Goal: Use online tool/utility: Utilize a website feature to perform a specific function

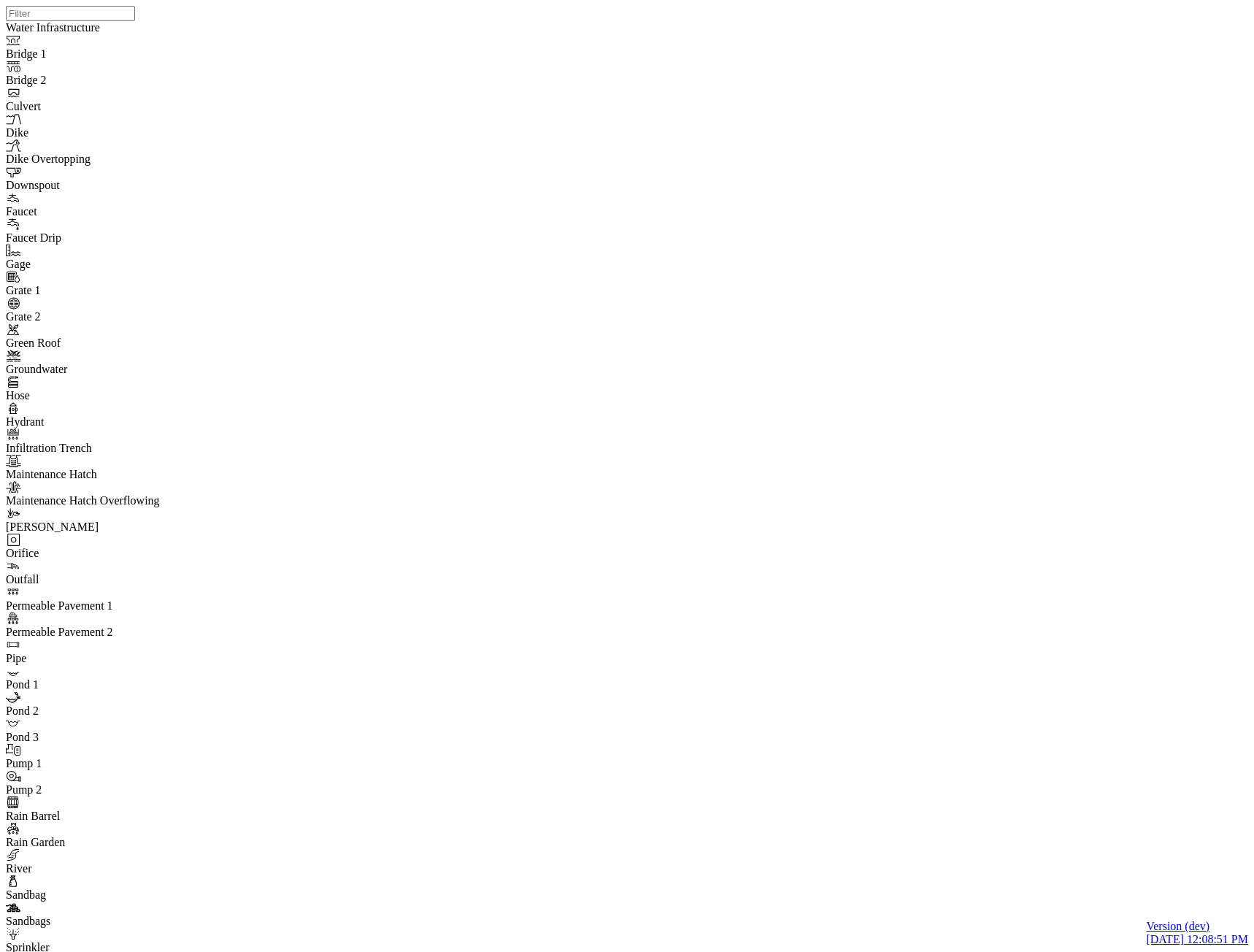
select select "CIRCLE"
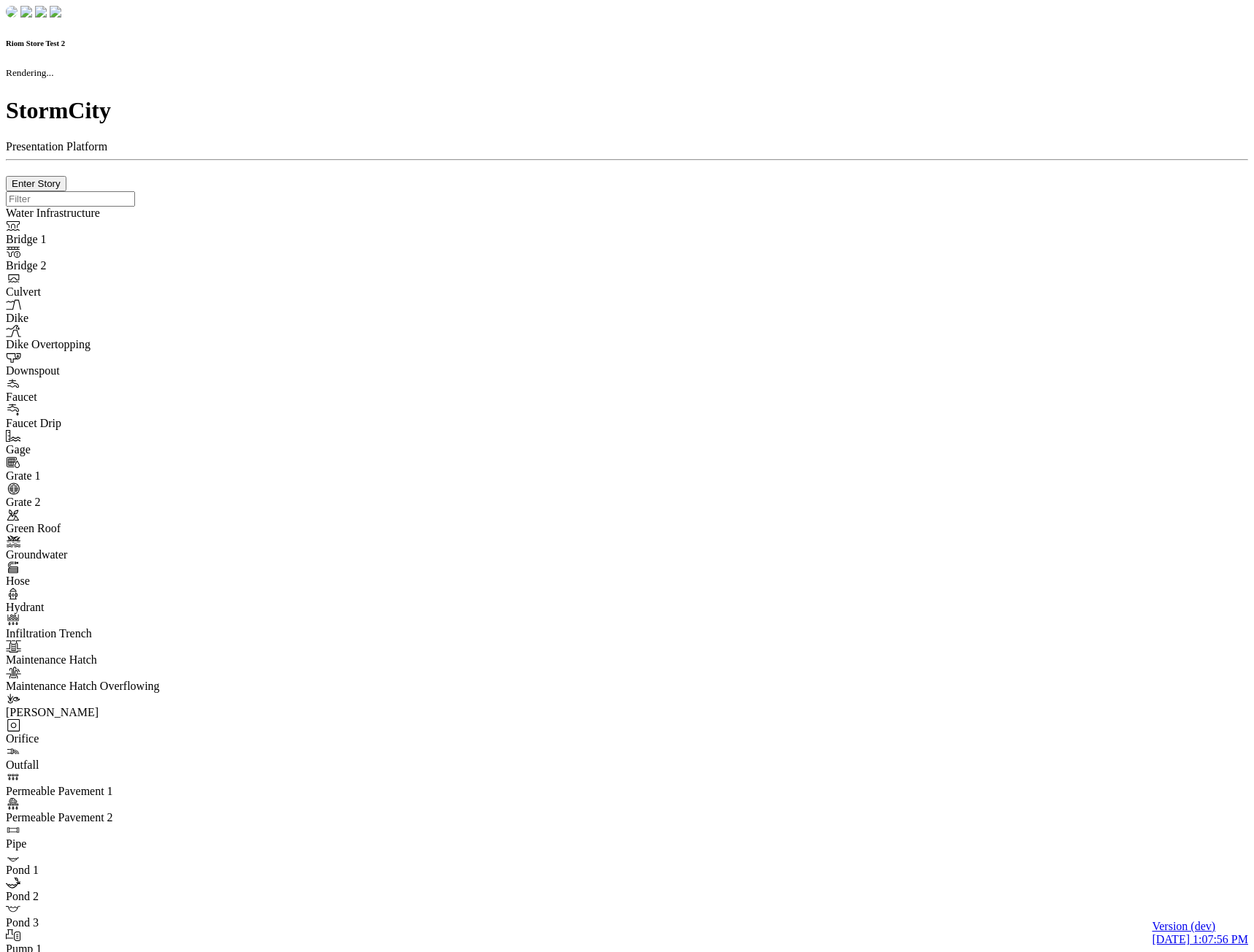
checkbox input "true"
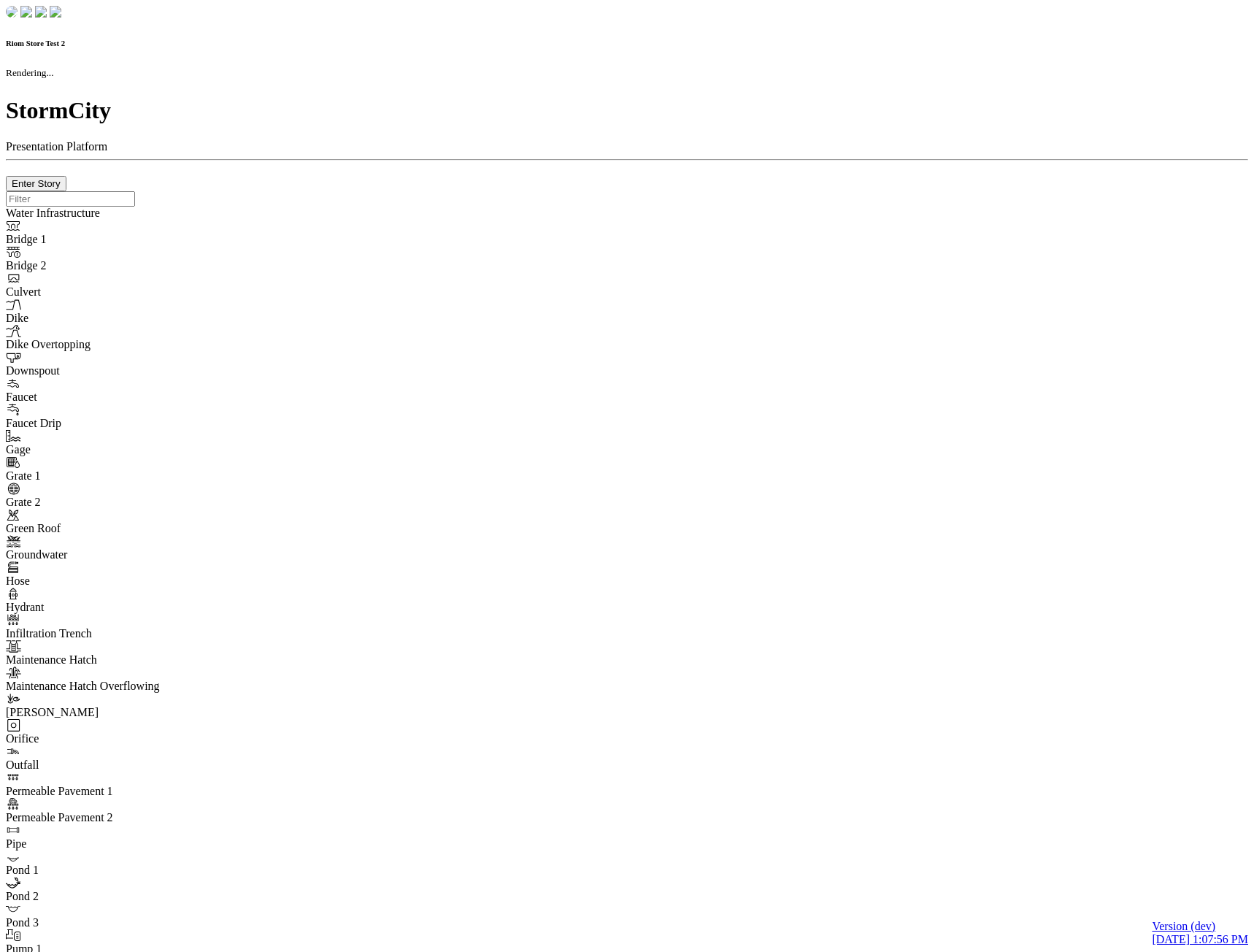
type input "0m"
type textarea "Depth = 0"
checkbox input "true"
select select "CIRCLE"
type input "7"
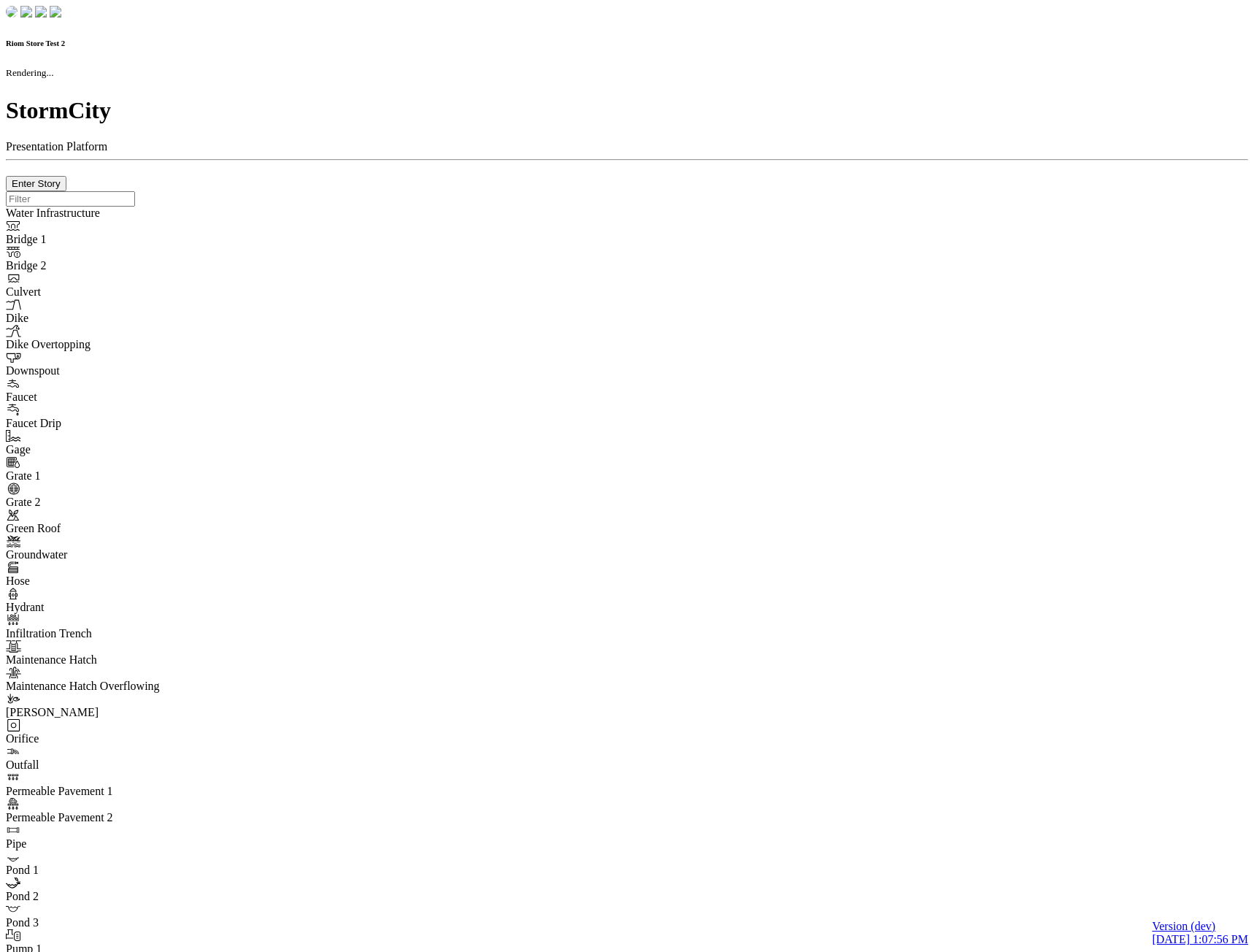
checkbox input "true"
type input "0"
type textarea "<i class="far fa-building"></i>"
select select "None"
type input "7"
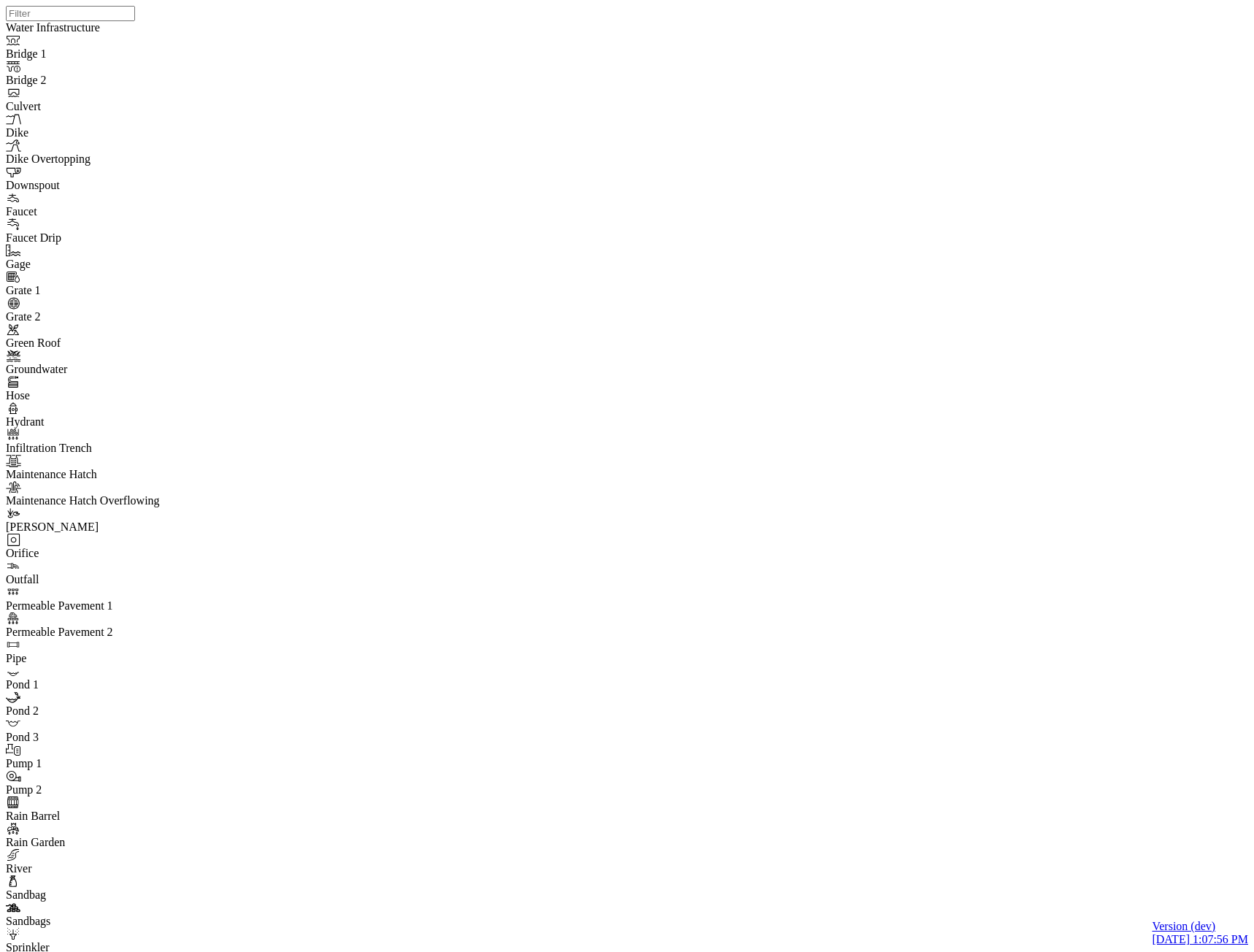
click at [754, 399] on div "JC JC JC" at bounding box center [633, 457] width 1254 height 914
click at [753, 386] on div "JC JC JC" at bounding box center [633, 457] width 1254 height 914
click at [828, 705] on div "JC JC JC" at bounding box center [633, 457] width 1254 height 914
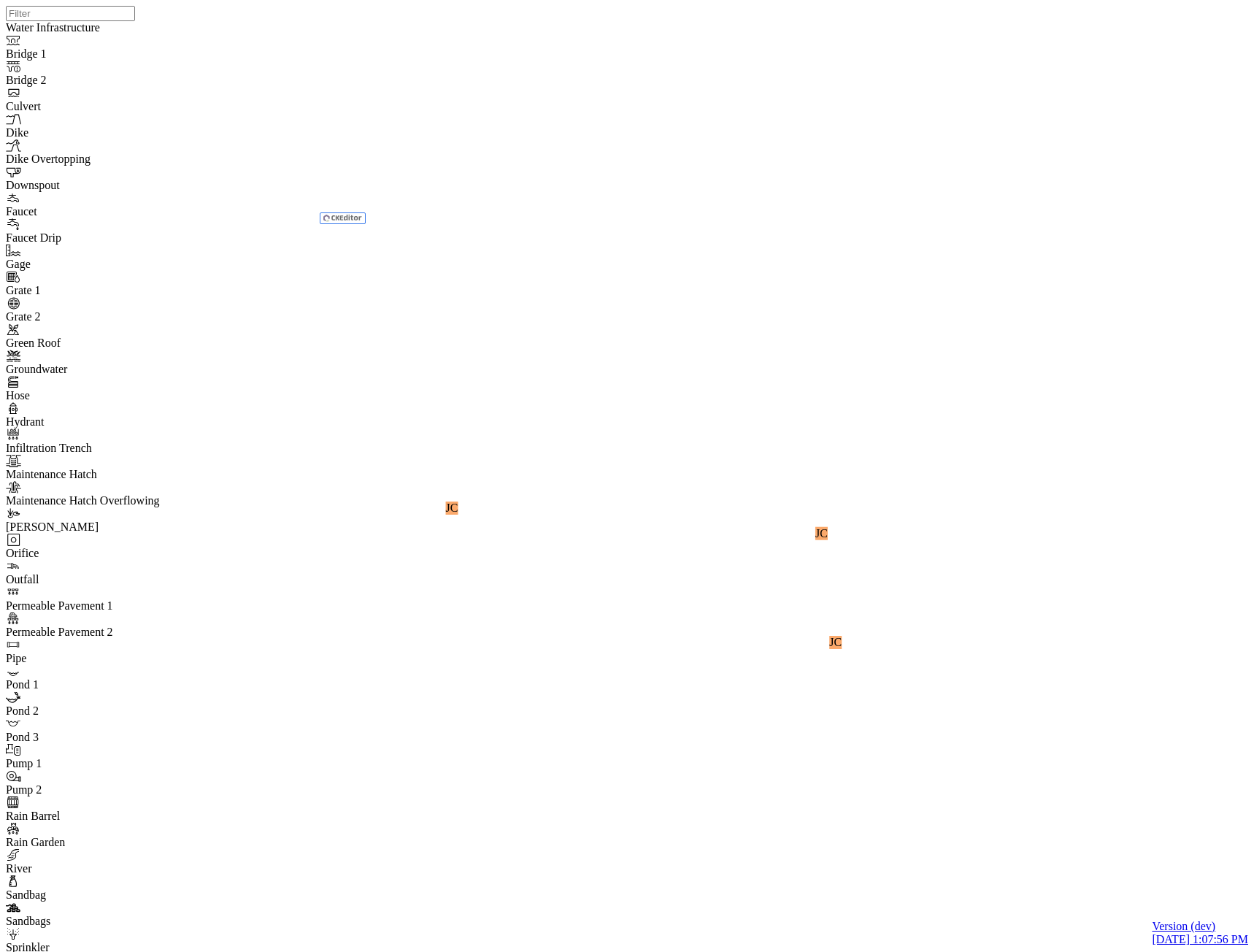
click at [937, 444] on div "JC JC JC" at bounding box center [633, 457] width 1254 height 914
click at [894, 298] on div "JC JC JC" at bounding box center [633, 457] width 1254 height 914
click at [983, 243] on div "JC JC JC" at bounding box center [633, 457] width 1254 height 914
drag, startPoint x: 856, startPoint y: 379, endPoint x: 806, endPoint y: 453, distance: 89.3
click at [806, 453] on div "JC JC JC" at bounding box center [633, 457] width 1254 height 914
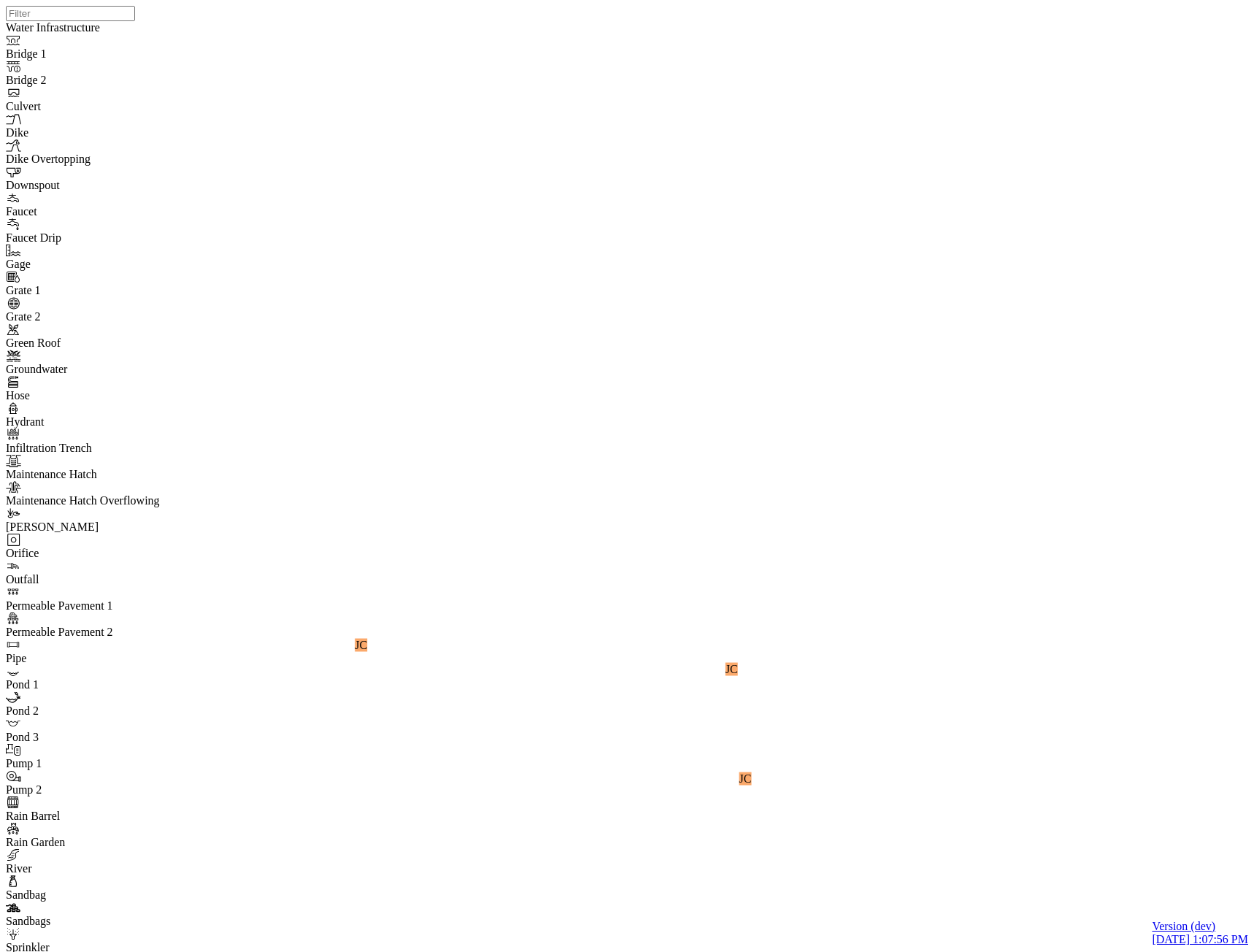
drag, startPoint x: 877, startPoint y: 469, endPoint x: 734, endPoint y: 366, distance: 176.2
click at [734, 366] on div "JC JC JC" at bounding box center [633, 457] width 1254 height 914
click at [812, 359] on div "JC JC JC" at bounding box center [633, 457] width 1254 height 914
click at [909, 333] on div "JC JC JC" at bounding box center [633, 457] width 1254 height 914
click at [803, 528] on div "JC JC JC" at bounding box center [633, 457] width 1254 height 914
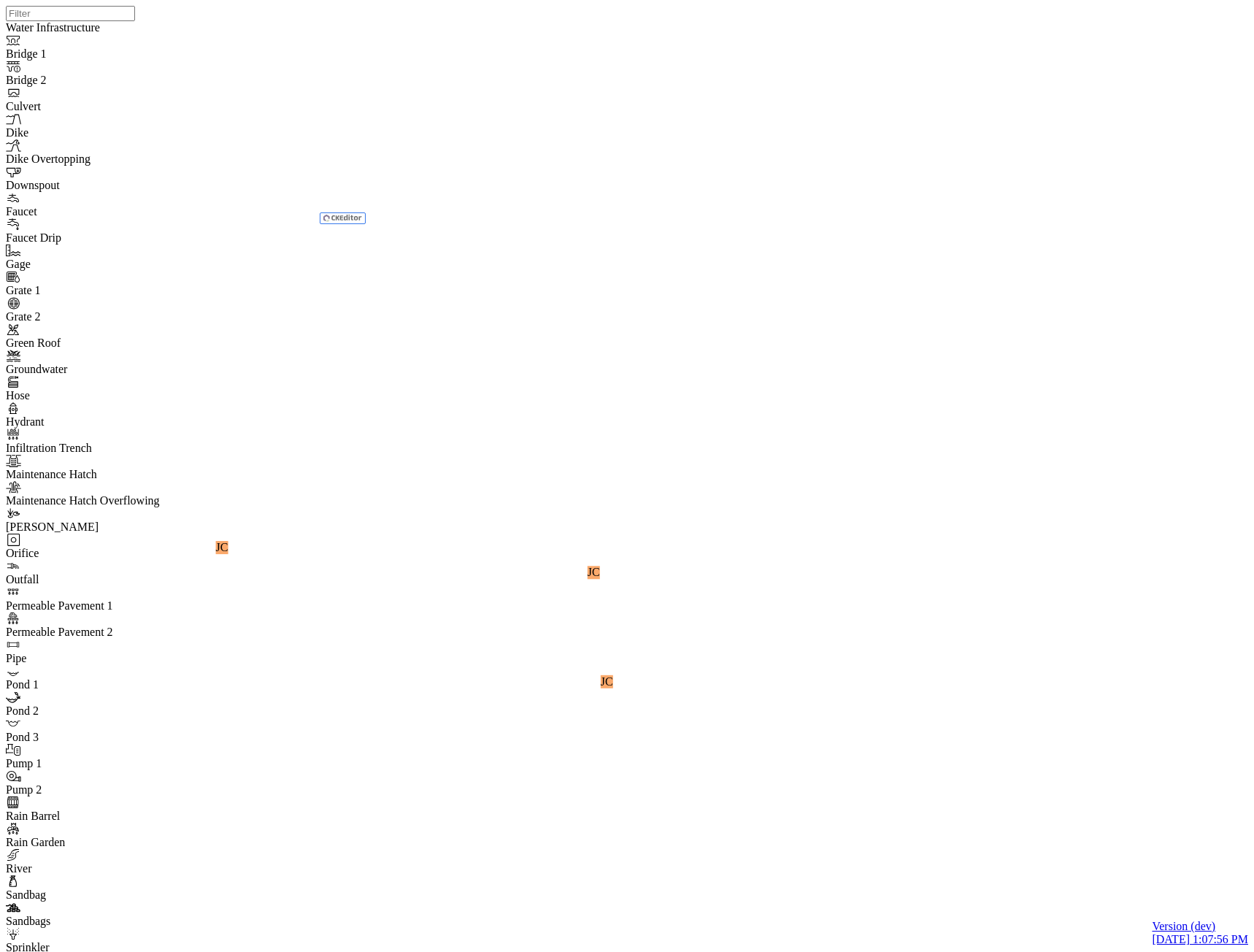
click at [706, 499] on div "JC JC JC" at bounding box center [633, 457] width 1254 height 914
click at [742, 475] on div "JC JC JC" at bounding box center [633, 457] width 1254 height 914
drag, startPoint x: 729, startPoint y: 582, endPoint x: 821, endPoint y: 76, distance: 514.3
drag, startPoint x: 813, startPoint y: 491, endPoint x: 798, endPoint y: 565, distance: 75.5
click at [796, 592] on div "JC JC JC" at bounding box center [633, 457] width 1254 height 914
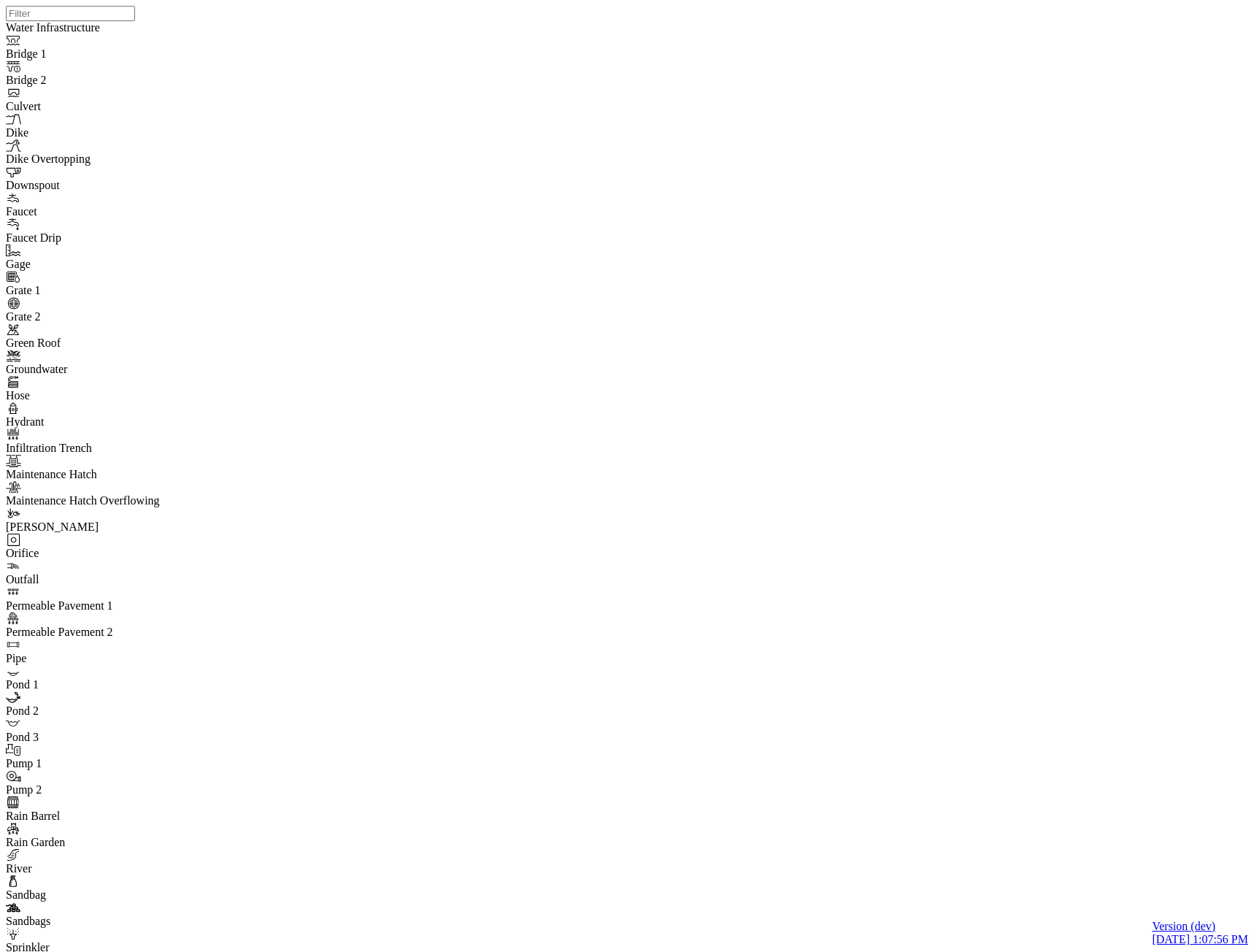
drag, startPoint x: 815, startPoint y: 445, endPoint x: 730, endPoint y: 630, distance: 203.6
drag, startPoint x: 789, startPoint y: 410, endPoint x: 892, endPoint y: 610, distance: 225.0
click at [891, 610] on div "JC JC JC" at bounding box center [633, 457] width 1254 height 914
click at [830, 574] on div "JC JC JC" at bounding box center [633, 457] width 1254 height 914
click at [807, 617] on div "JC JC JC" at bounding box center [633, 457] width 1254 height 914
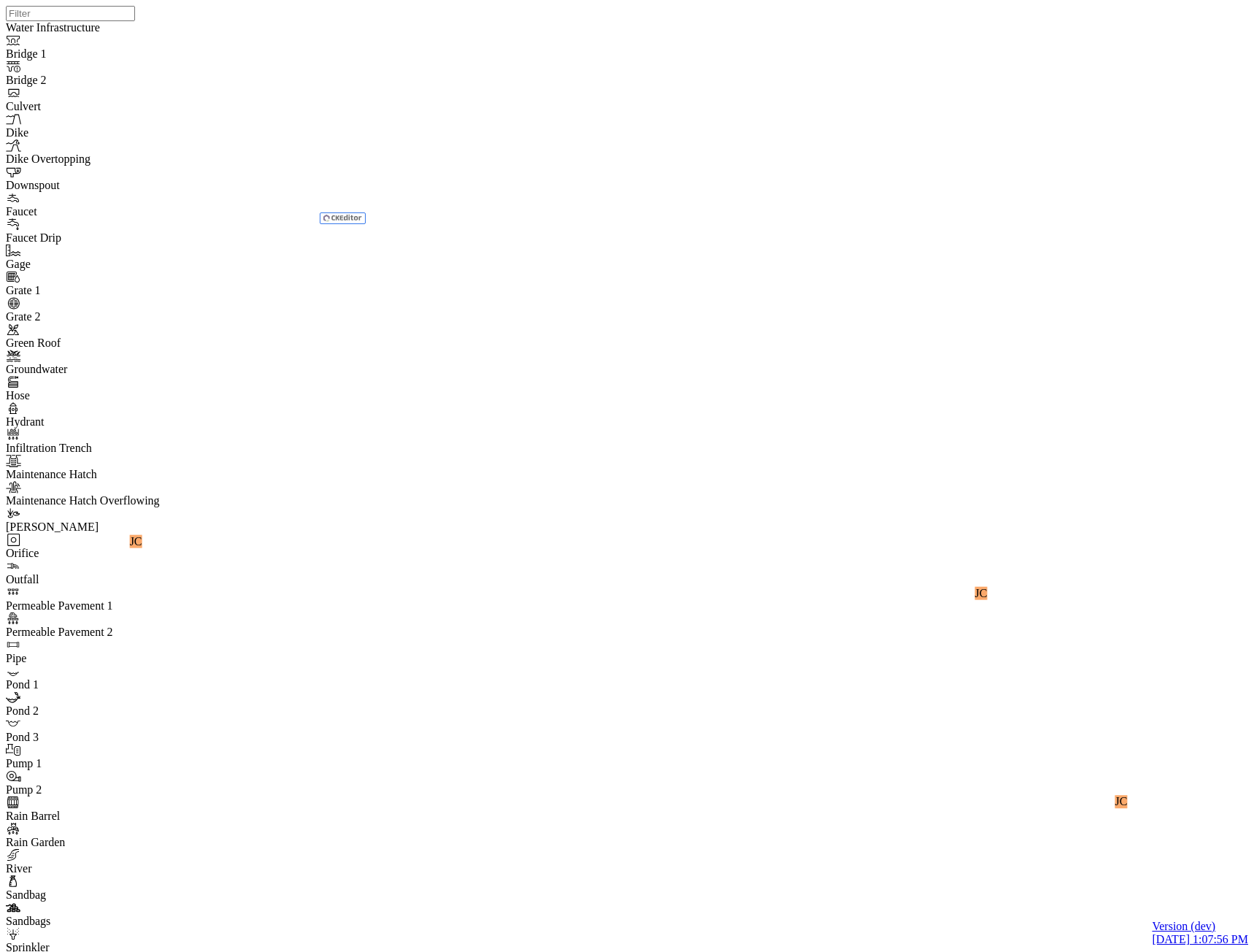
click at [908, 338] on div "JC JC JC" at bounding box center [633, 457] width 1254 height 914
click at [810, 275] on div "JC JC JC" at bounding box center [633, 457] width 1254 height 914
click at [787, 316] on div "JC JC JC" at bounding box center [633, 457] width 1254 height 914
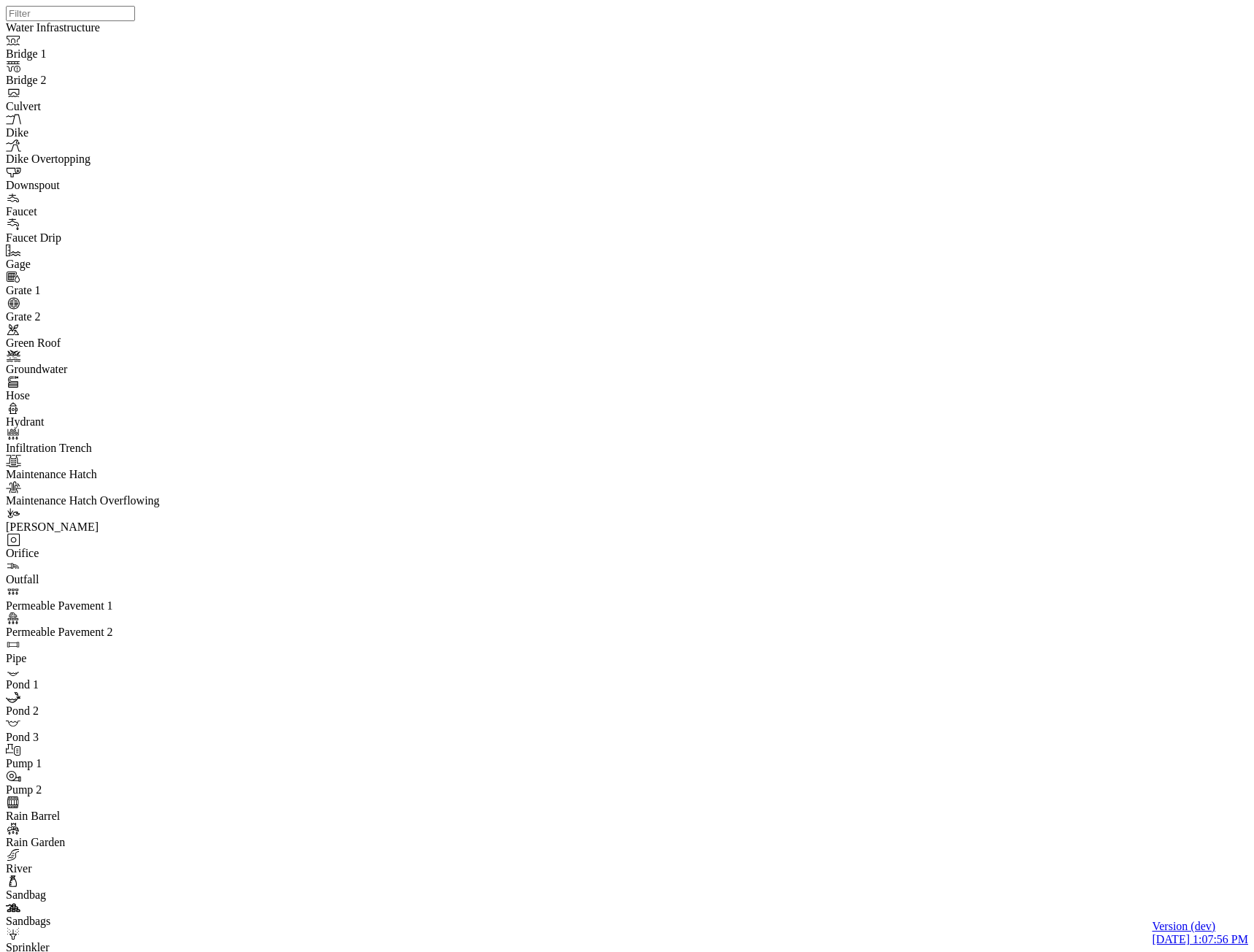
drag, startPoint x: 505, startPoint y: 374, endPoint x: 537, endPoint y: 472, distance: 103.1
click at [499, 519] on div "JC JC JC" at bounding box center [633, 457] width 1254 height 914
click at [561, 491] on div "JC JC JC" at bounding box center [633, 457] width 1254 height 914
click at [564, 464] on div "JC JC JC" at bounding box center [633, 457] width 1254 height 914
click at [556, 465] on div "JC JC JC" at bounding box center [633, 457] width 1254 height 914
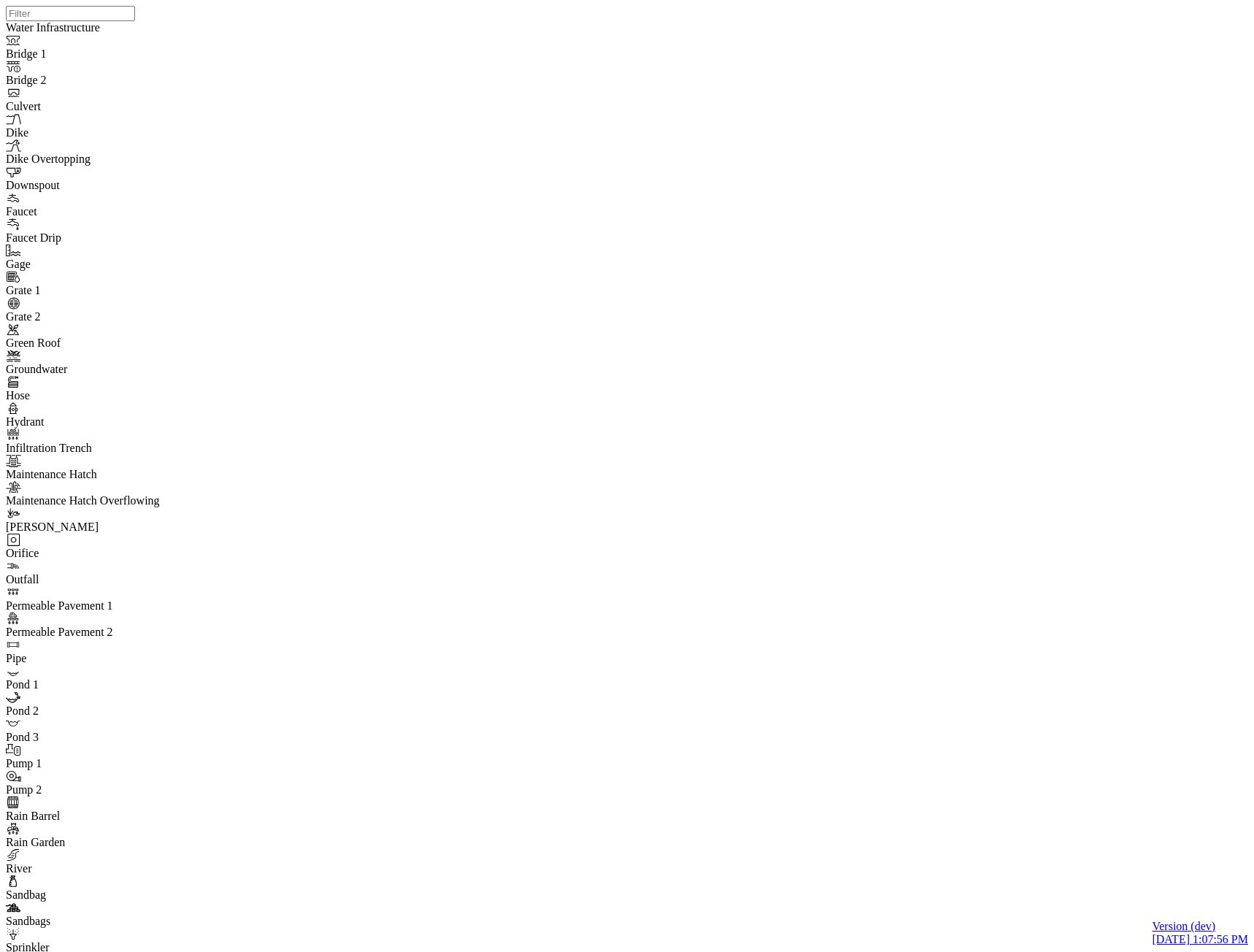
click at [471, 416] on div "JC JC JC" at bounding box center [633, 457] width 1254 height 914
click at [516, 409] on div "JC JC JC" at bounding box center [633, 457] width 1254 height 914
click at [562, 441] on div "JC JC JC" at bounding box center [633, 457] width 1254 height 914
click at [582, 454] on div "JC JC JC" at bounding box center [633, 457] width 1254 height 914
click at [595, 505] on div "JC JC JC" at bounding box center [633, 457] width 1254 height 914
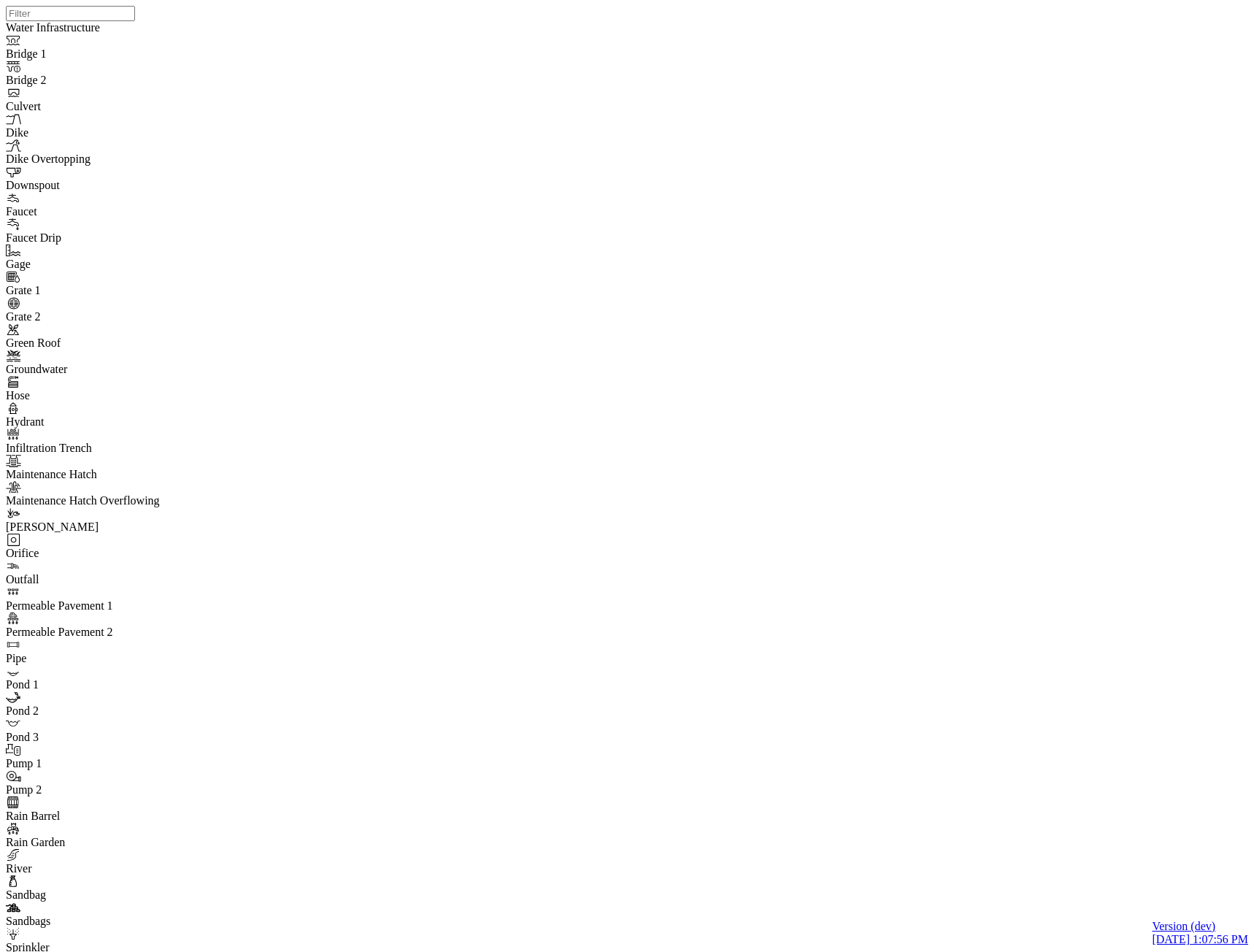
click at [561, 488] on div "JC JC JC" at bounding box center [633, 457] width 1254 height 914
click at [537, 504] on div "JC JC JC" at bounding box center [633, 457] width 1254 height 914
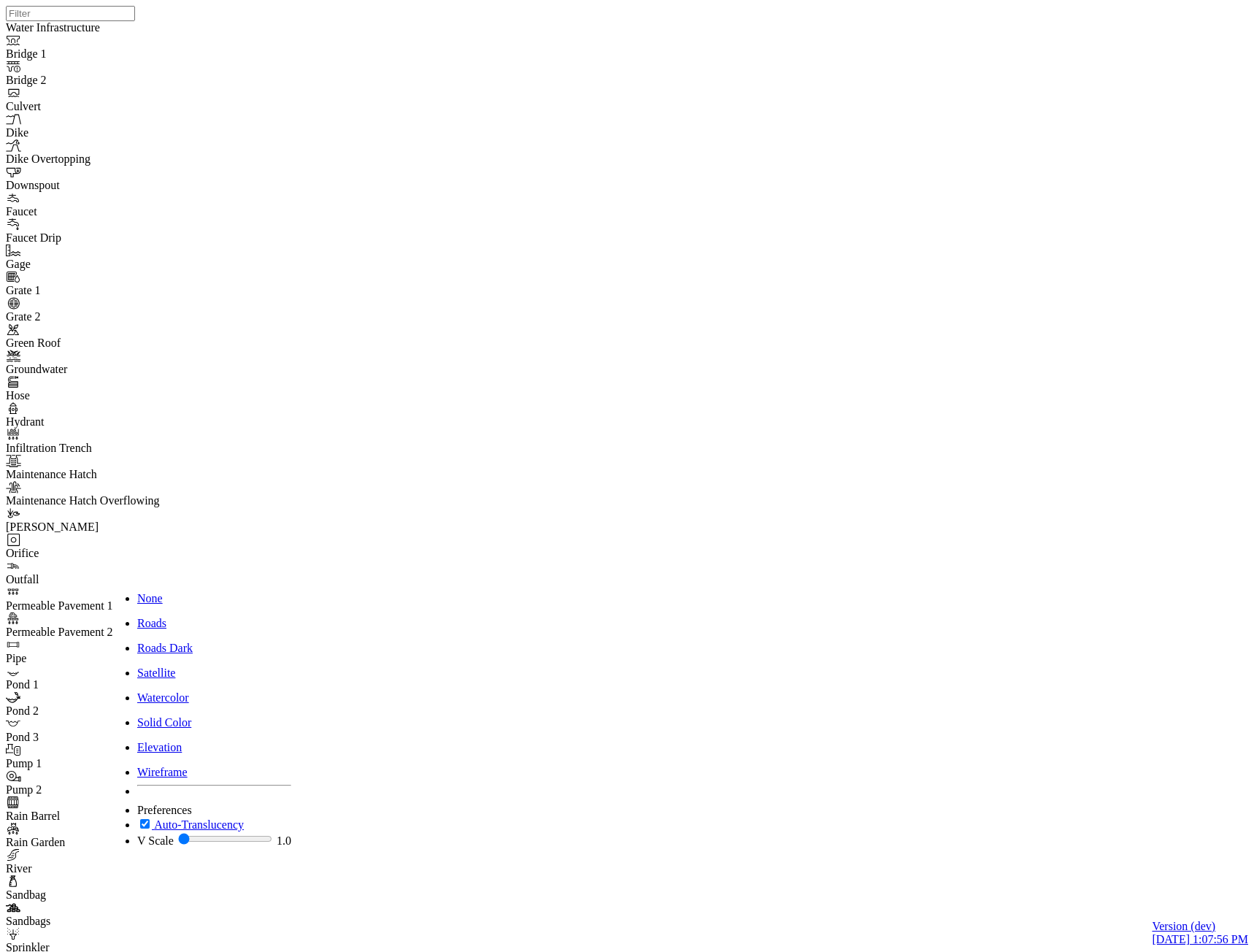
click at [184, 592] on div "None" at bounding box center [213, 598] width 154 height 13
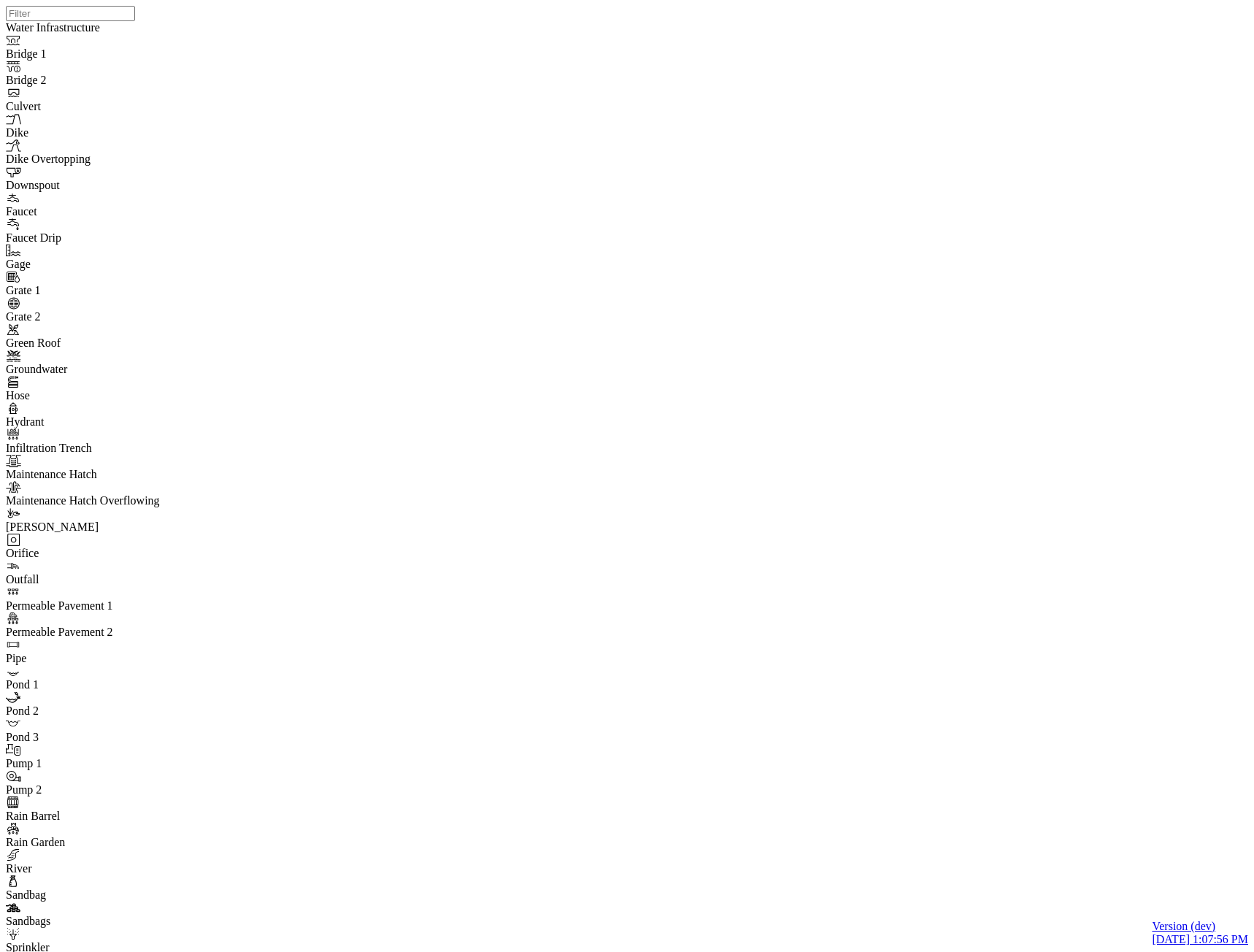
drag, startPoint x: 444, startPoint y: 568, endPoint x: 544, endPoint y: 565, distance: 100.0
drag, startPoint x: 539, startPoint y: 571, endPoint x: 632, endPoint y: 533, distance: 100.5
click at [632, 533] on div "JC JC JC" at bounding box center [633, 457] width 1254 height 914
drag, startPoint x: 745, startPoint y: 560, endPoint x: 688, endPoint y: 477, distance: 100.7
click at [712, 462] on div "JC JC JC" at bounding box center [633, 457] width 1254 height 914
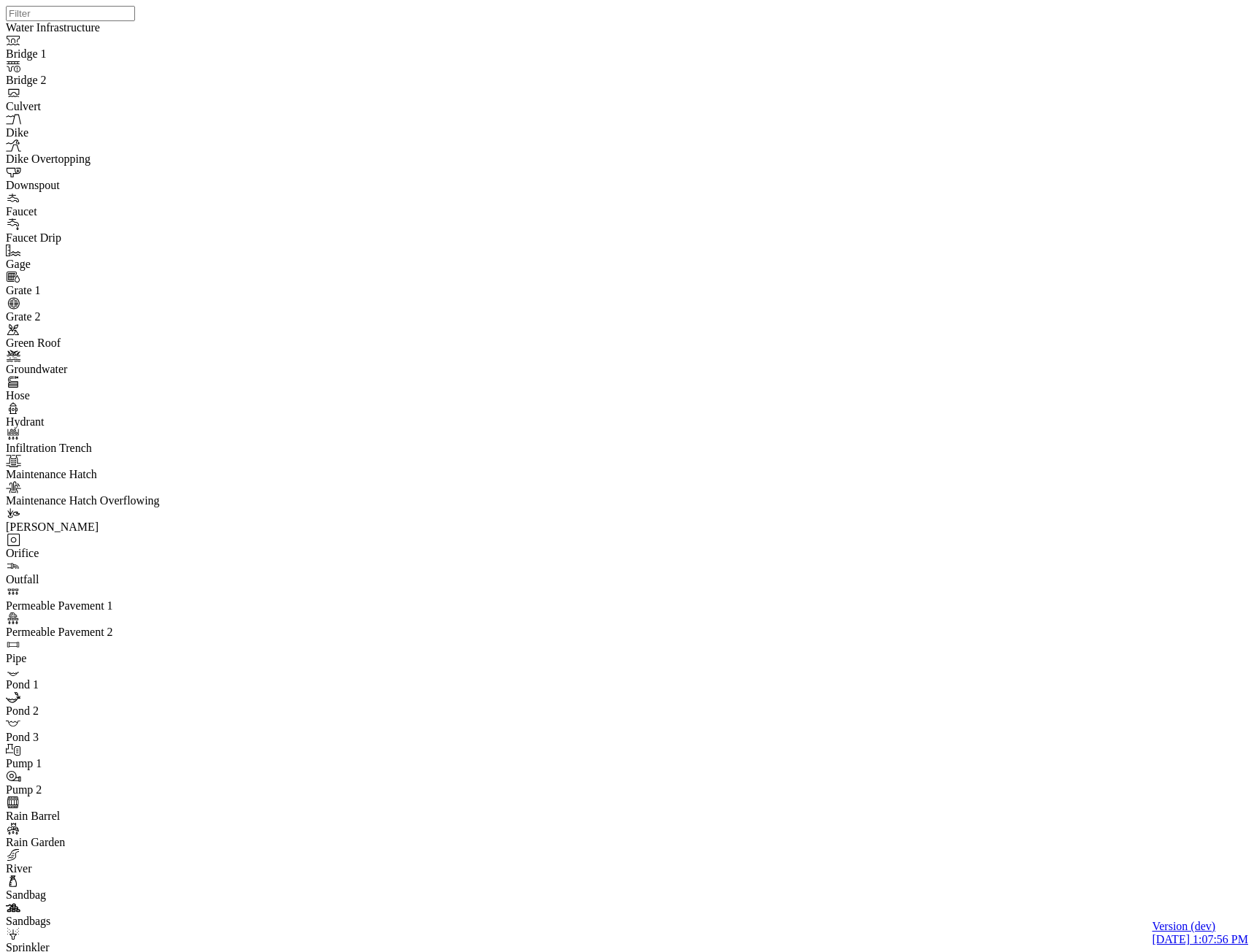
click at [619, 390] on div "JC JC JC" at bounding box center [633, 457] width 1254 height 914
click at [571, 387] on div "JC JC JC" at bounding box center [633, 457] width 1254 height 914
click at [542, 366] on div "JC JC JC" at bounding box center [633, 457] width 1254 height 914
click at [655, 343] on div "JC JC JC" at bounding box center [633, 457] width 1254 height 914
click at [558, 329] on div "JC JC JC" at bounding box center [633, 457] width 1254 height 914
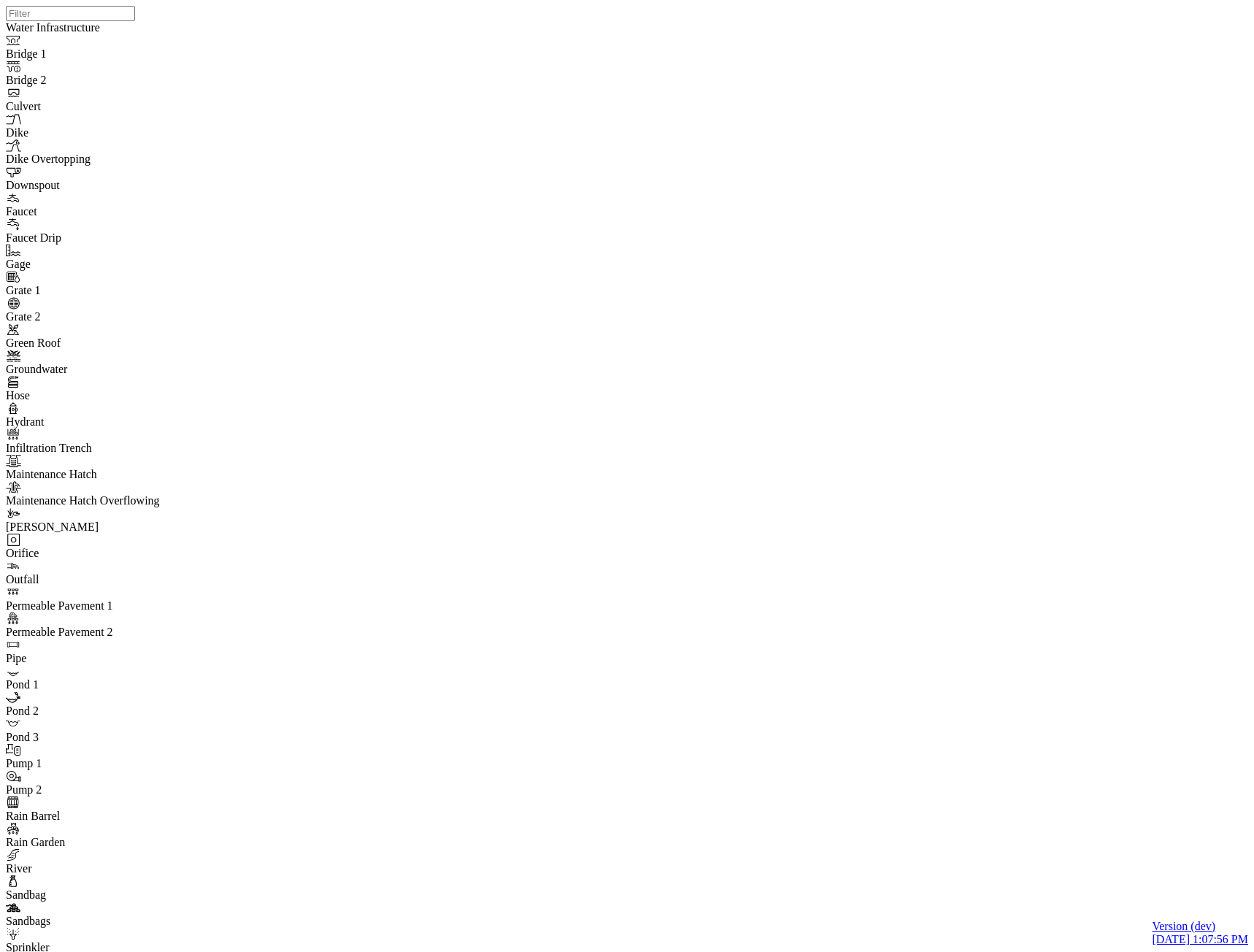
click at [570, 264] on div "JC JC JC" at bounding box center [633, 457] width 1254 height 914
drag, startPoint x: 626, startPoint y: 229, endPoint x: 629, endPoint y: 269, distance: 40.1
click at [627, 229] on div "JC JC JC" at bounding box center [633, 457] width 1254 height 914
click at [655, 321] on div "JC JC JC" at bounding box center [633, 457] width 1254 height 914
click at [717, 366] on div "JC JC JC" at bounding box center [633, 457] width 1254 height 914
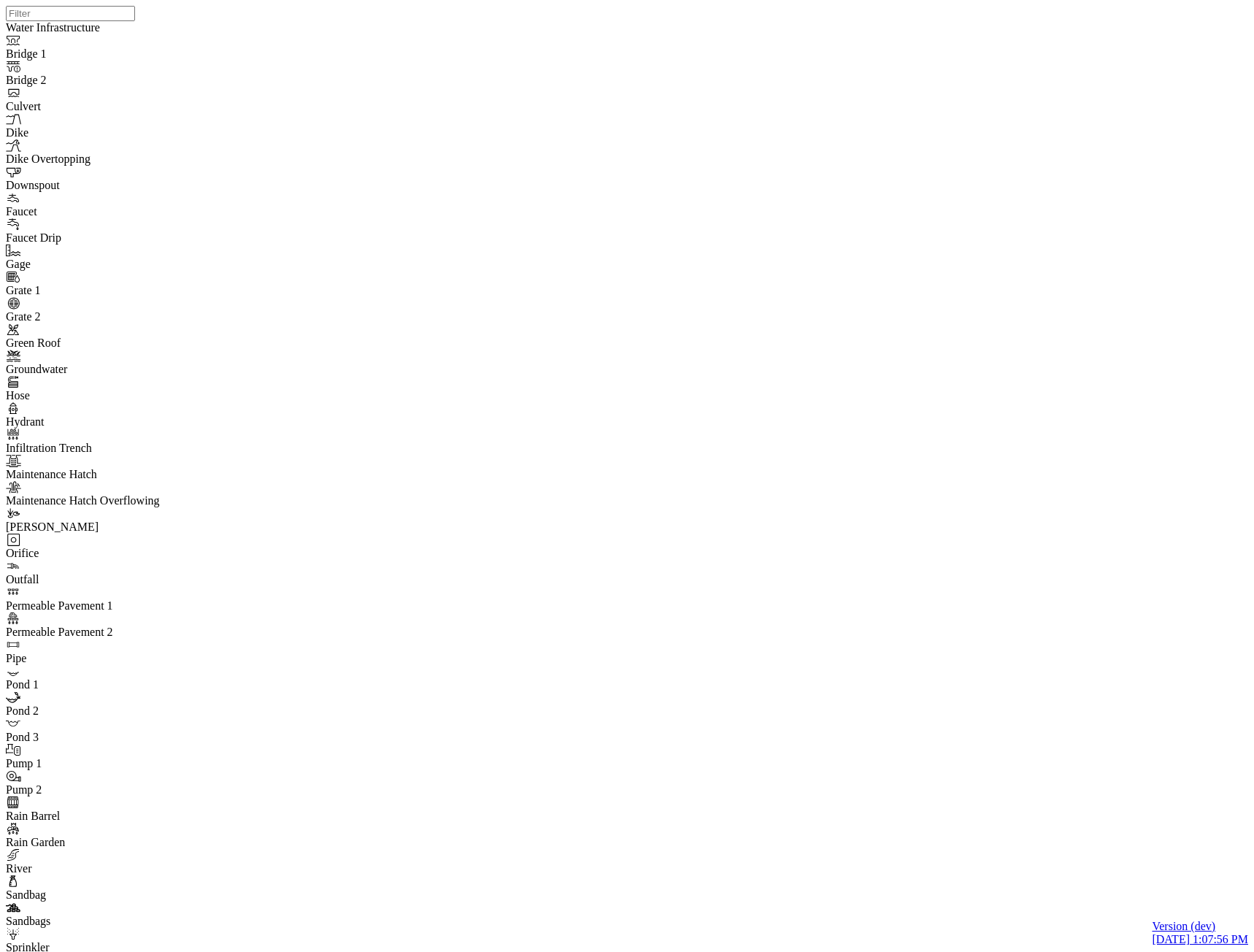
drag, startPoint x: 749, startPoint y: 384, endPoint x: 764, endPoint y: 399, distance: 21.2
click at [750, 384] on div "JC JC JC" at bounding box center [633, 457] width 1254 height 914
click at [765, 401] on div "JC JC JC" at bounding box center [633, 457] width 1254 height 914
drag, startPoint x: 768, startPoint y: 404, endPoint x: 774, endPoint y: 411, distance: 9.2
click at [770, 405] on div "JC JC JC" at bounding box center [633, 457] width 1254 height 914
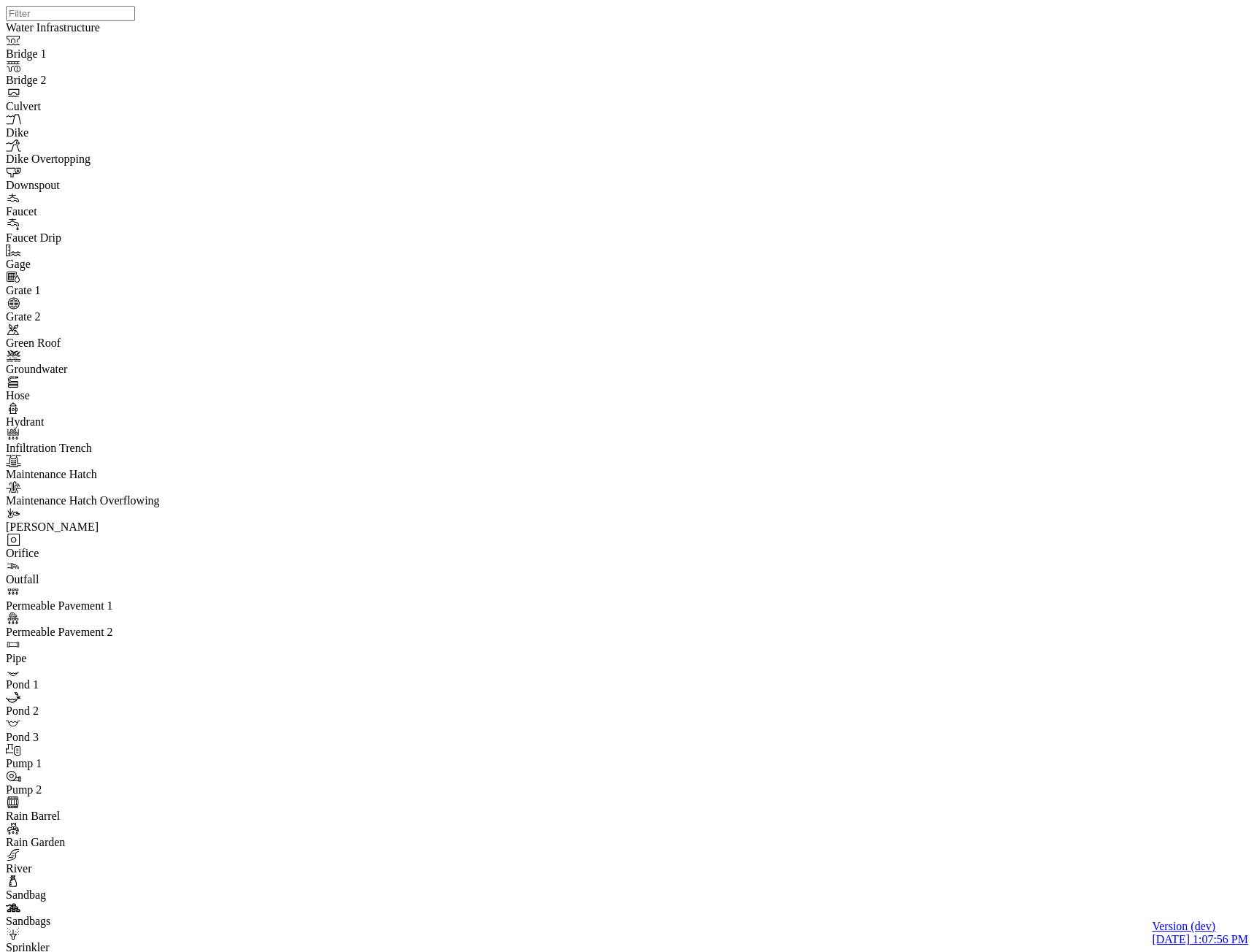
click at [790, 444] on div "JC JC JC" at bounding box center [633, 457] width 1254 height 914
click at [791, 458] on div "JC JC JC" at bounding box center [633, 457] width 1254 height 914
click at [789, 488] on div "JC JC JC" at bounding box center [633, 457] width 1254 height 914
click at [787, 490] on div "JC JC JC" at bounding box center [633, 457] width 1254 height 914
click at [731, 478] on div "JC JC JC" at bounding box center [633, 457] width 1254 height 914
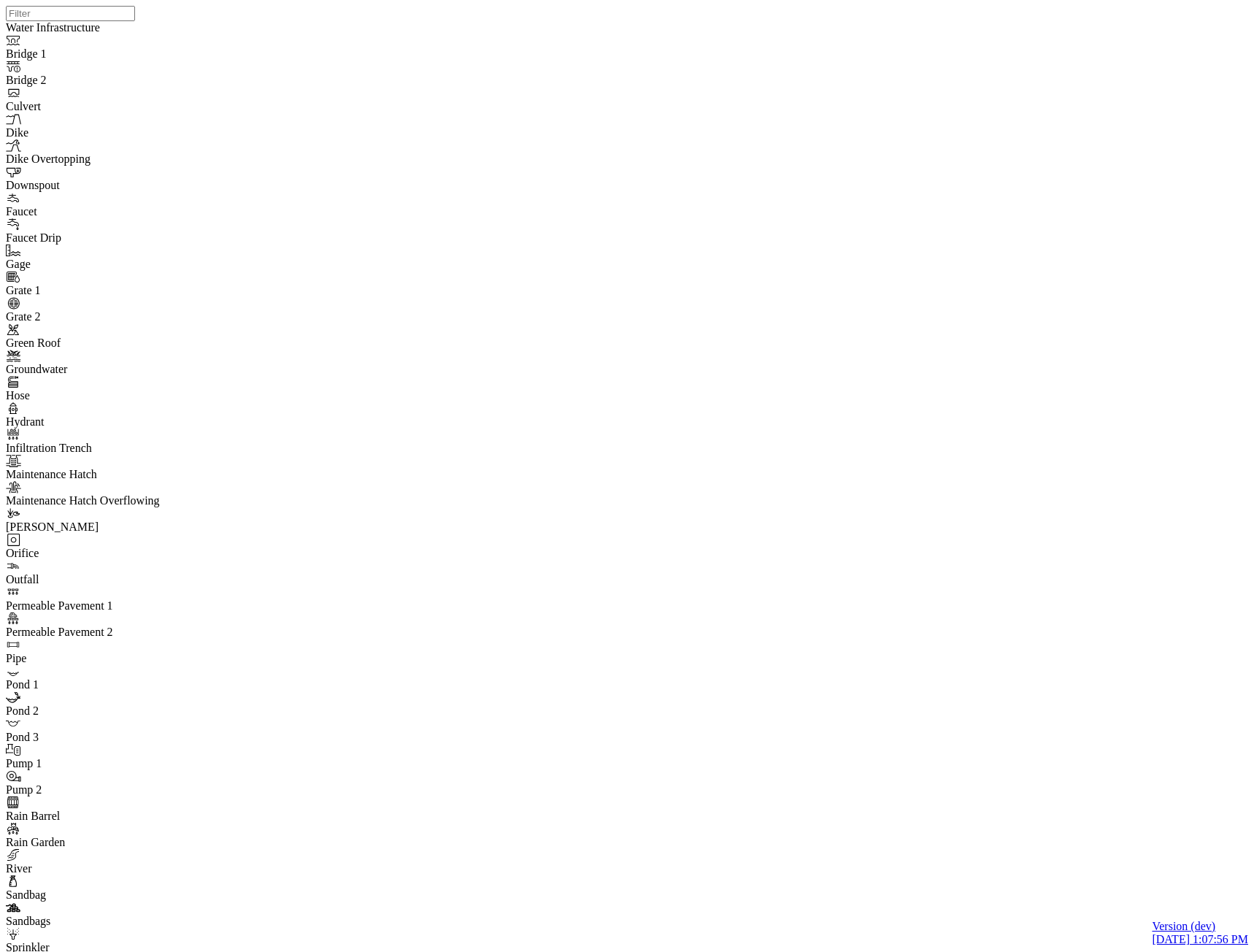
checkbox input "false"
click at [657, 417] on div "JC JC JC" at bounding box center [633, 457] width 1254 height 914
drag, startPoint x: 740, startPoint y: 469, endPoint x: 731, endPoint y: 469, distance: 9.0
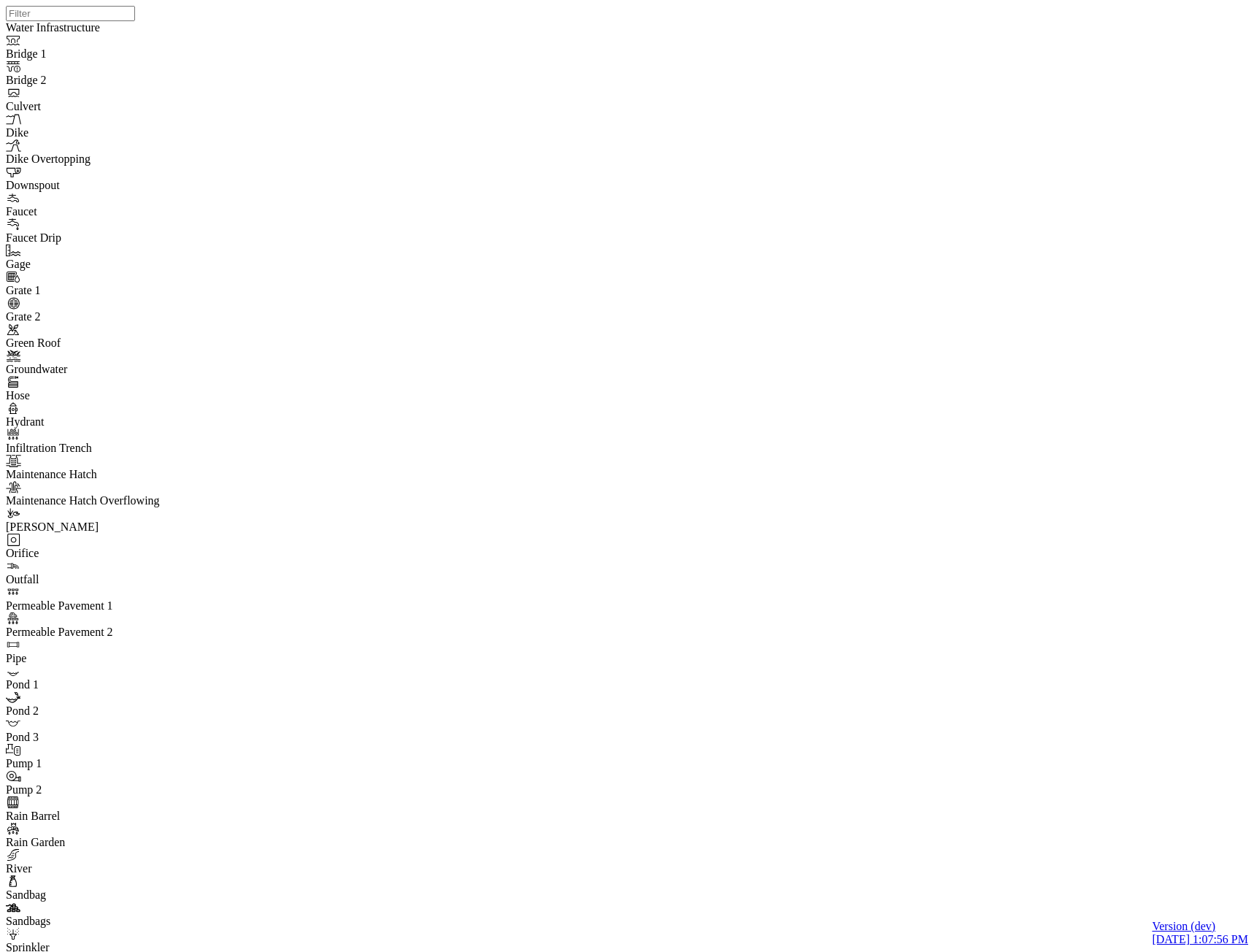
click at [743, 469] on div "JC JC JC" at bounding box center [633, 457] width 1254 height 914
click at [592, 456] on div "JC JC JC" at bounding box center [633, 457] width 1254 height 914
click at [649, 480] on div "JC JC JC" at bounding box center [633, 457] width 1254 height 914
click at [579, 692] on div "JC JC JC" at bounding box center [633, 457] width 1254 height 914
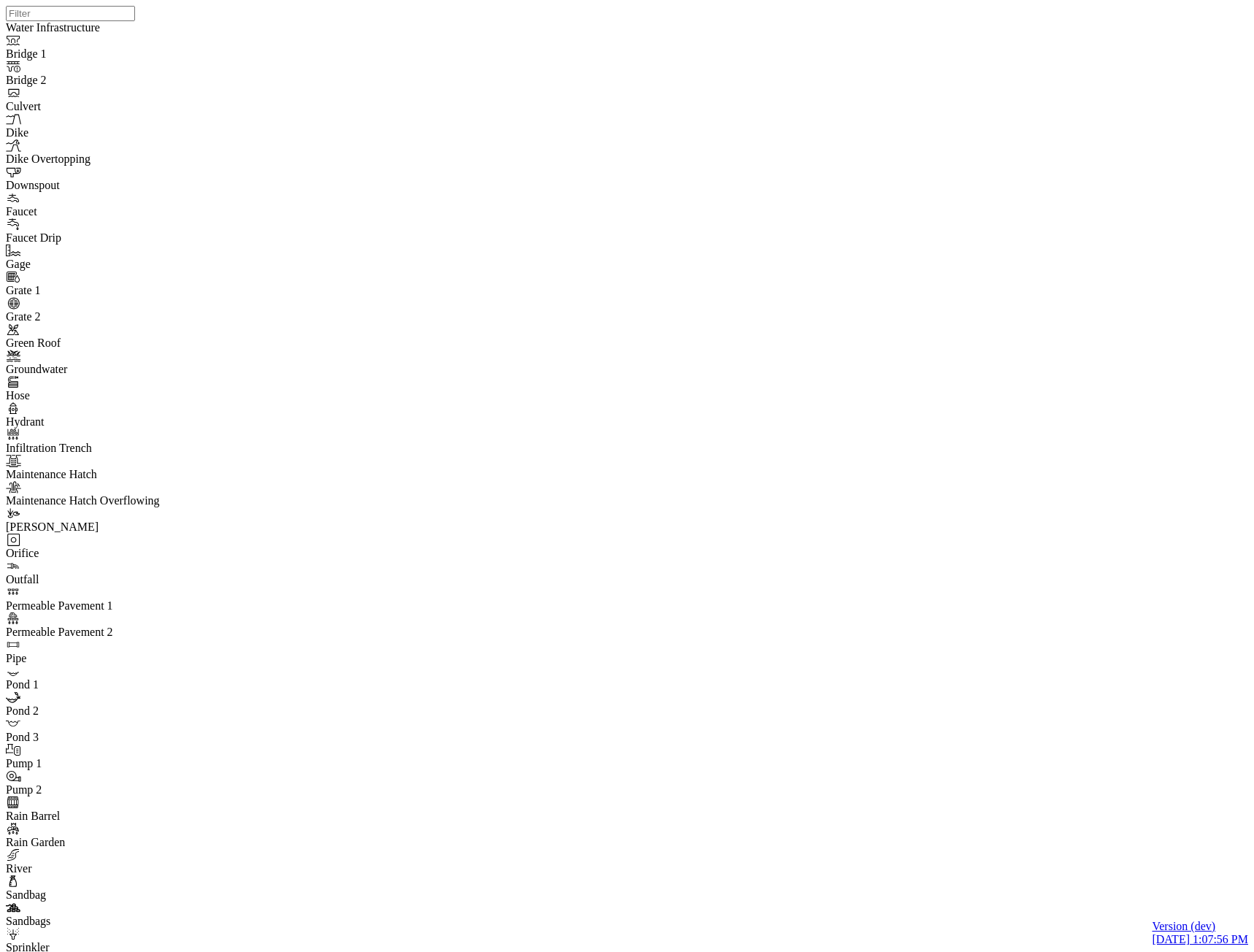
click at [734, 762] on div "JC JC JC" at bounding box center [633, 457] width 1254 height 914
click at [858, 706] on div "JC JC JC" at bounding box center [633, 457] width 1254 height 914
click at [741, 695] on div "JC JC JC" at bounding box center [633, 457] width 1254 height 914
type input "C2068"
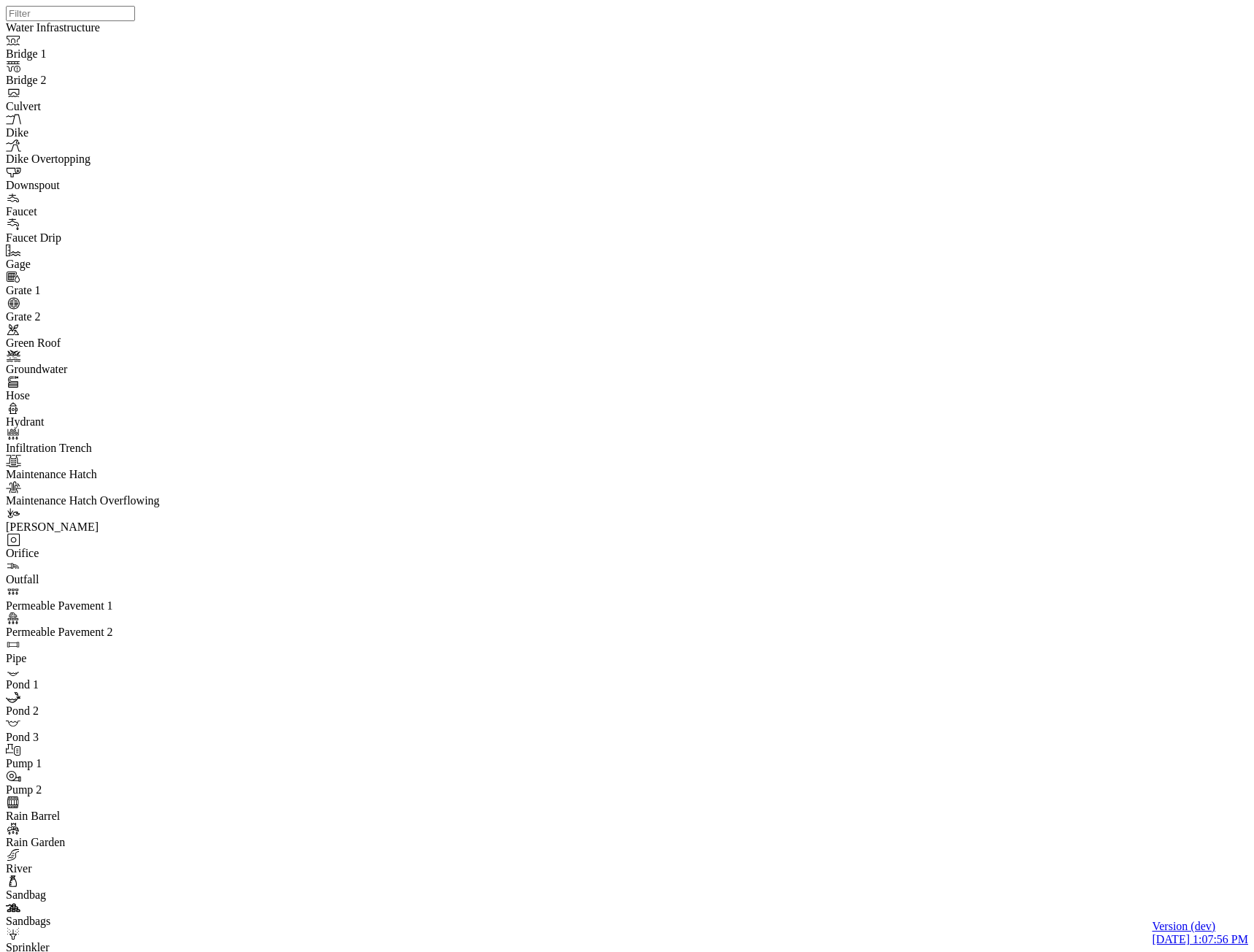
drag, startPoint x: 933, startPoint y: 424, endPoint x: 918, endPoint y: 424, distance: 15.0
click at [689, 507] on div "JC JC JC" at bounding box center [633, 457] width 1254 height 914
click at [740, 477] on div "JC JC JC" at bounding box center [633, 457] width 1254 height 914
click at [723, 533] on div "JC JC JC" at bounding box center [633, 457] width 1254 height 914
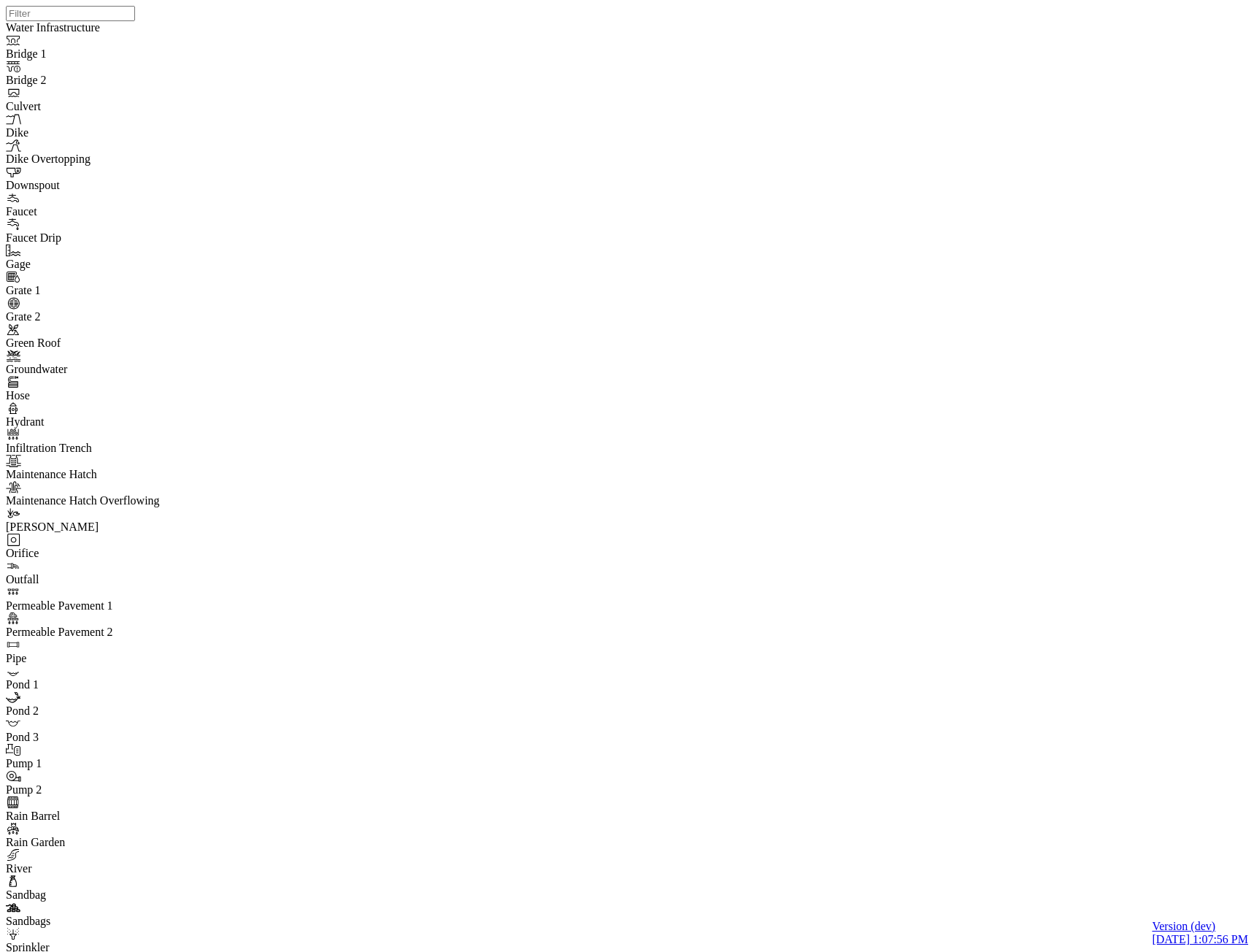
click at [718, 477] on div "JC JC JC" at bounding box center [633, 457] width 1254 height 914
checkbox input "true"
click at [564, 479] on div "JC JC JC" at bounding box center [633, 457] width 1254 height 914
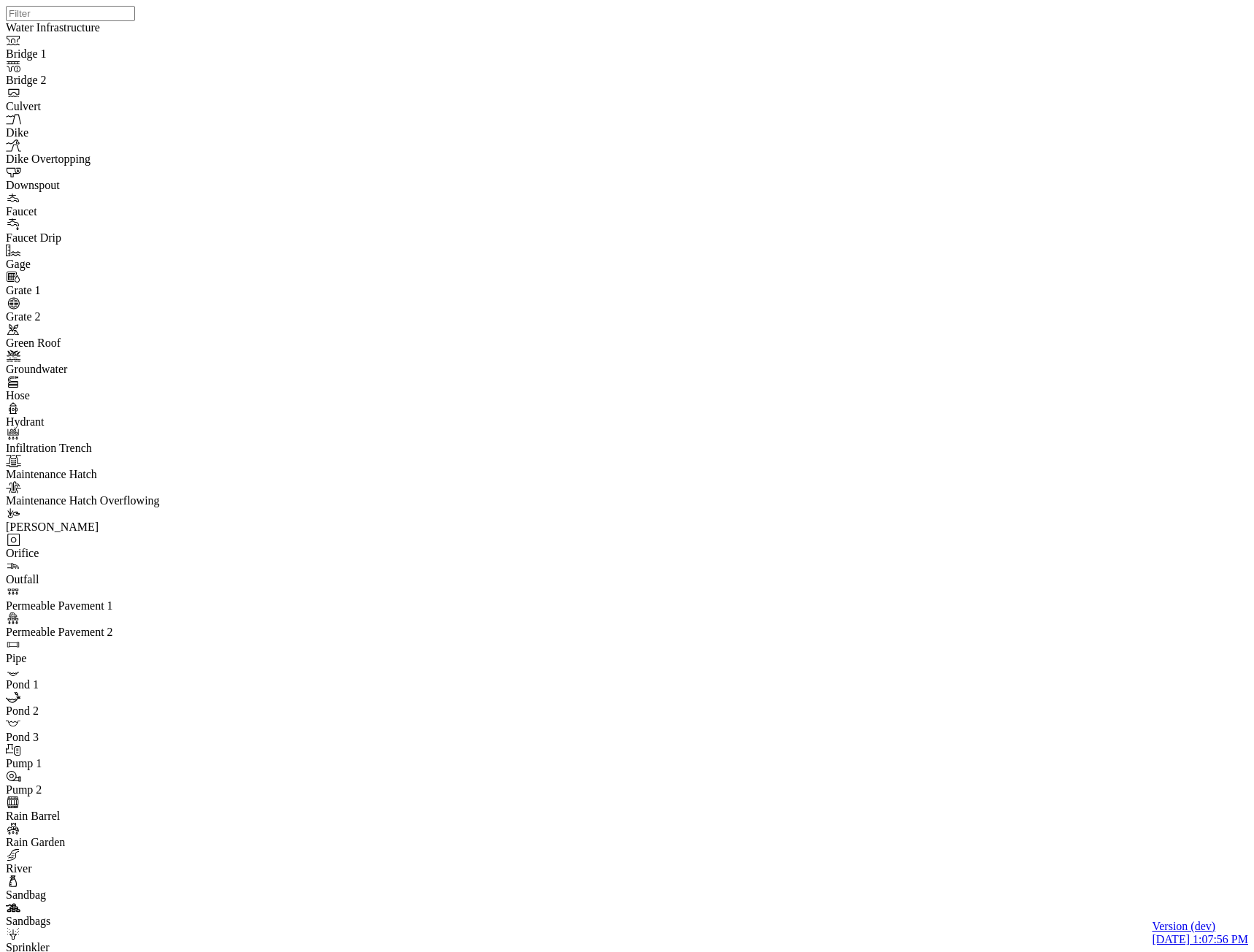
click at [615, 488] on div "JC JC JC" at bounding box center [633, 457] width 1254 height 914
click at [608, 435] on div "JC JC JC" at bounding box center [633, 457] width 1254 height 914
drag, startPoint x: 599, startPoint y: 494, endPoint x: 588, endPoint y: 187, distance: 307.2
drag, startPoint x: 608, startPoint y: 477, endPoint x: 611, endPoint y: 552, distance: 75.1
drag, startPoint x: 897, startPoint y: 430, endPoint x: 715, endPoint y: 544, distance: 214.8
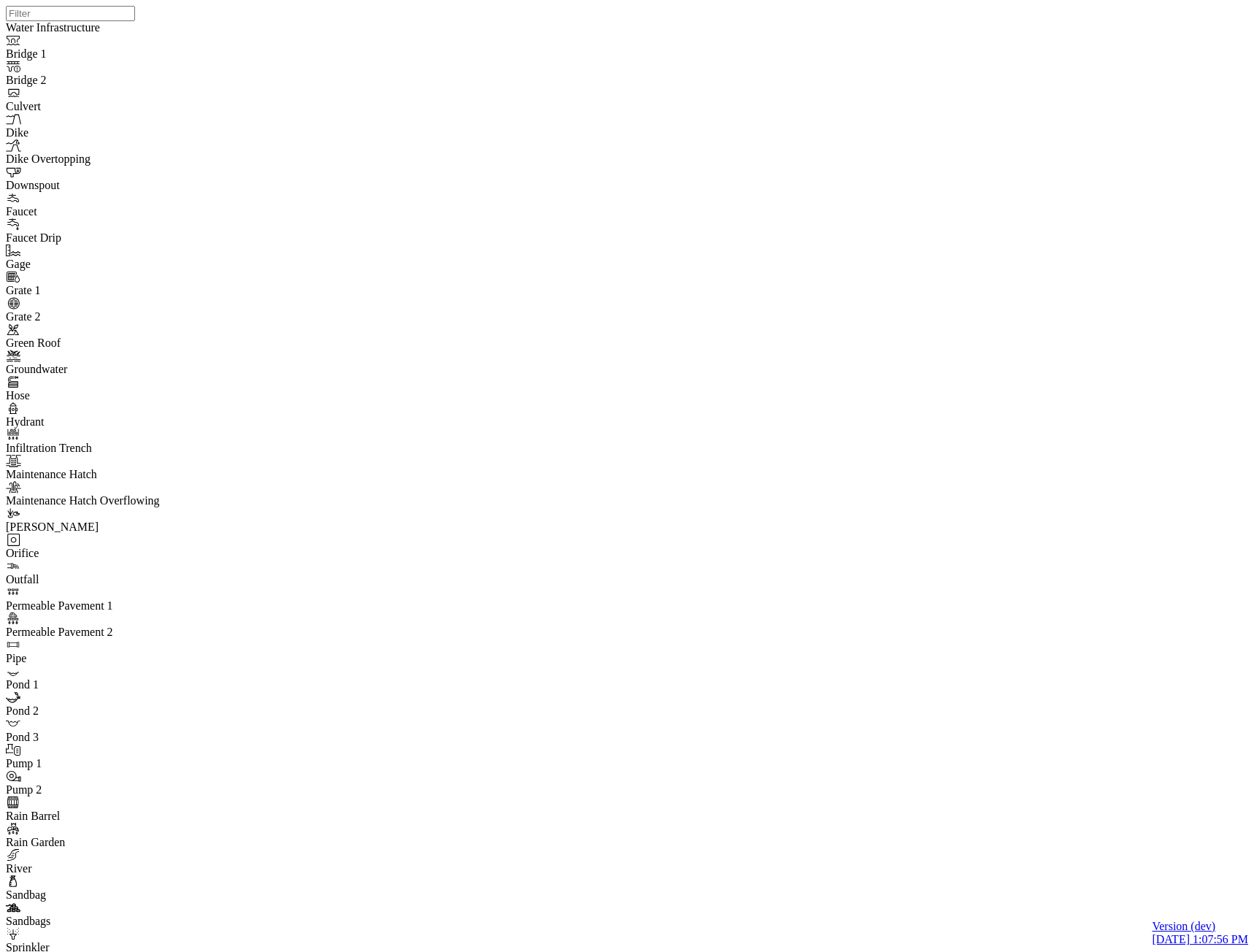
click at [715, 544] on div "JC JC JC" at bounding box center [633, 457] width 1254 height 914
drag, startPoint x: 692, startPoint y: 477, endPoint x: 496, endPoint y: 543, distance: 206.8
drag, startPoint x: 858, startPoint y: 473, endPoint x: 568, endPoint y: 466, distance: 290.1
drag, startPoint x: 852, startPoint y: 500, endPoint x: 698, endPoint y: 518, distance: 155.0
click at [698, 518] on div "JC JC JC" at bounding box center [633, 457] width 1254 height 914
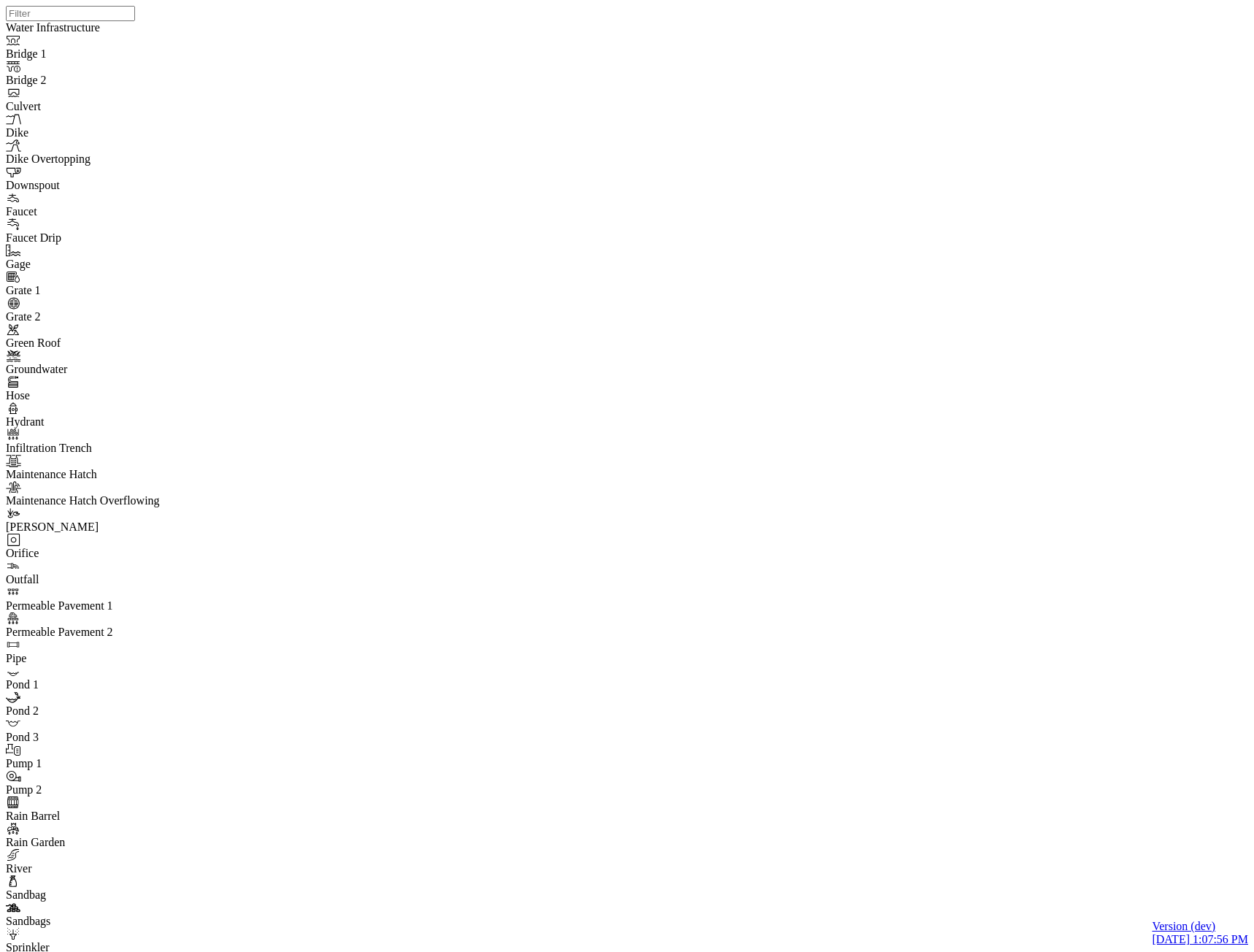
click at [747, 452] on div "JC JC JC" at bounding box center [633, 457] width 1254 height 914
click at [748, 398] on div "JC JC JC" at bounding box center [633, 457] width 1254 height 914
click at [668, 559] on div "JC JC JC" at bounding box center [633, 457] width 1254 height 914
click at [523, 477] on div "JC JC JC" at bounding box center [633, 457] width 1254 height 914
click at [503, 502] on div "JC JC JC" at bounding box center [633, 457] width 1254 height 914
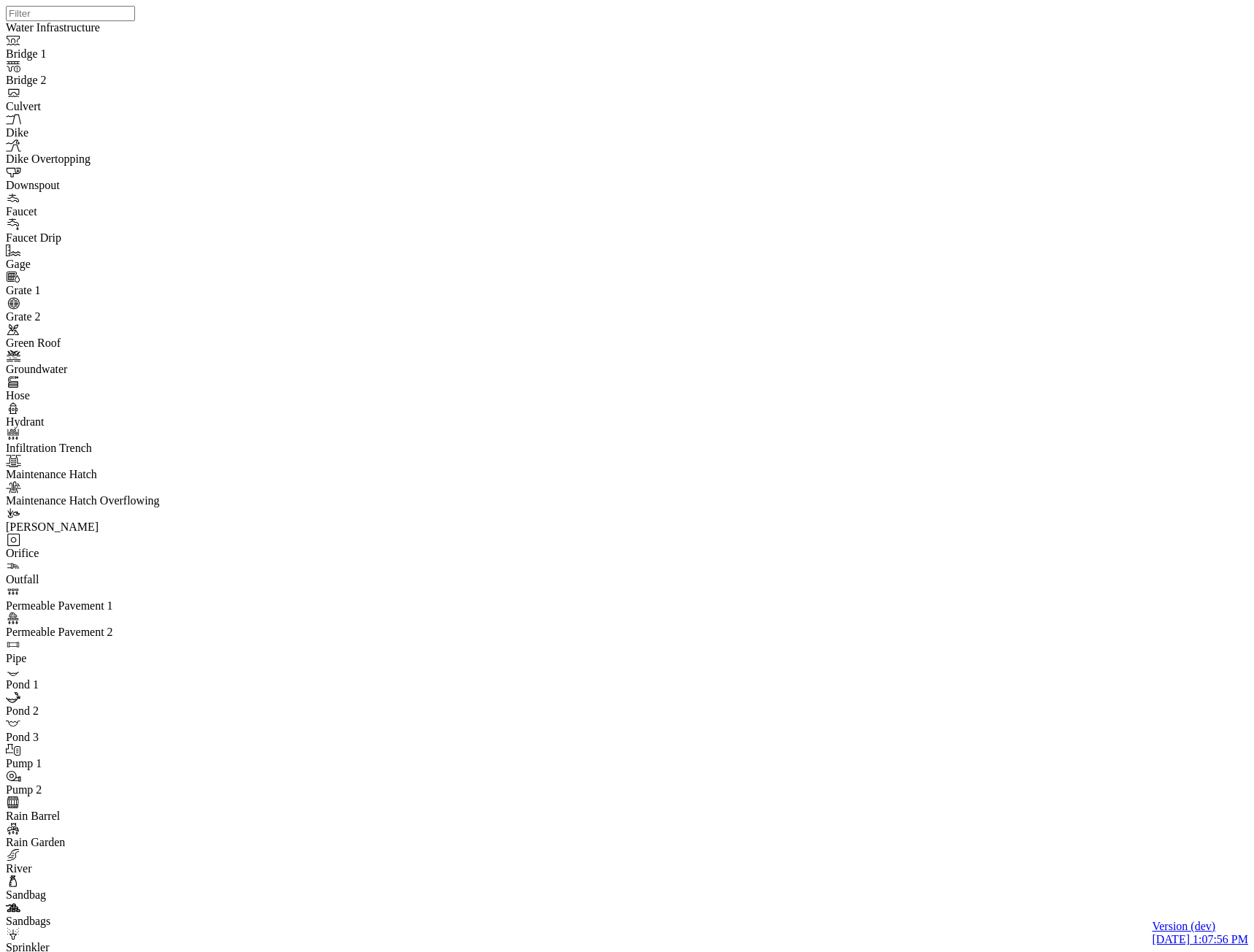
click at [510, 480] on div "JC JC JC" at bounding box center [633, 457] width 1254 height 914
click at [510, 476] on div "JC JC JC" at bounding box center [633, 457] width 1254 height 914
click at [507, 478] on div "JC JC JC" at bounding box center [633, 457] width 1254 height 914
click at [624, 501] on div "JC JC JC" at bounding box center [633, 457] width 1254 height 914
click at [698, 421] on div "JC JC JC" at bounding box center [633, 457] width 1254 height 914
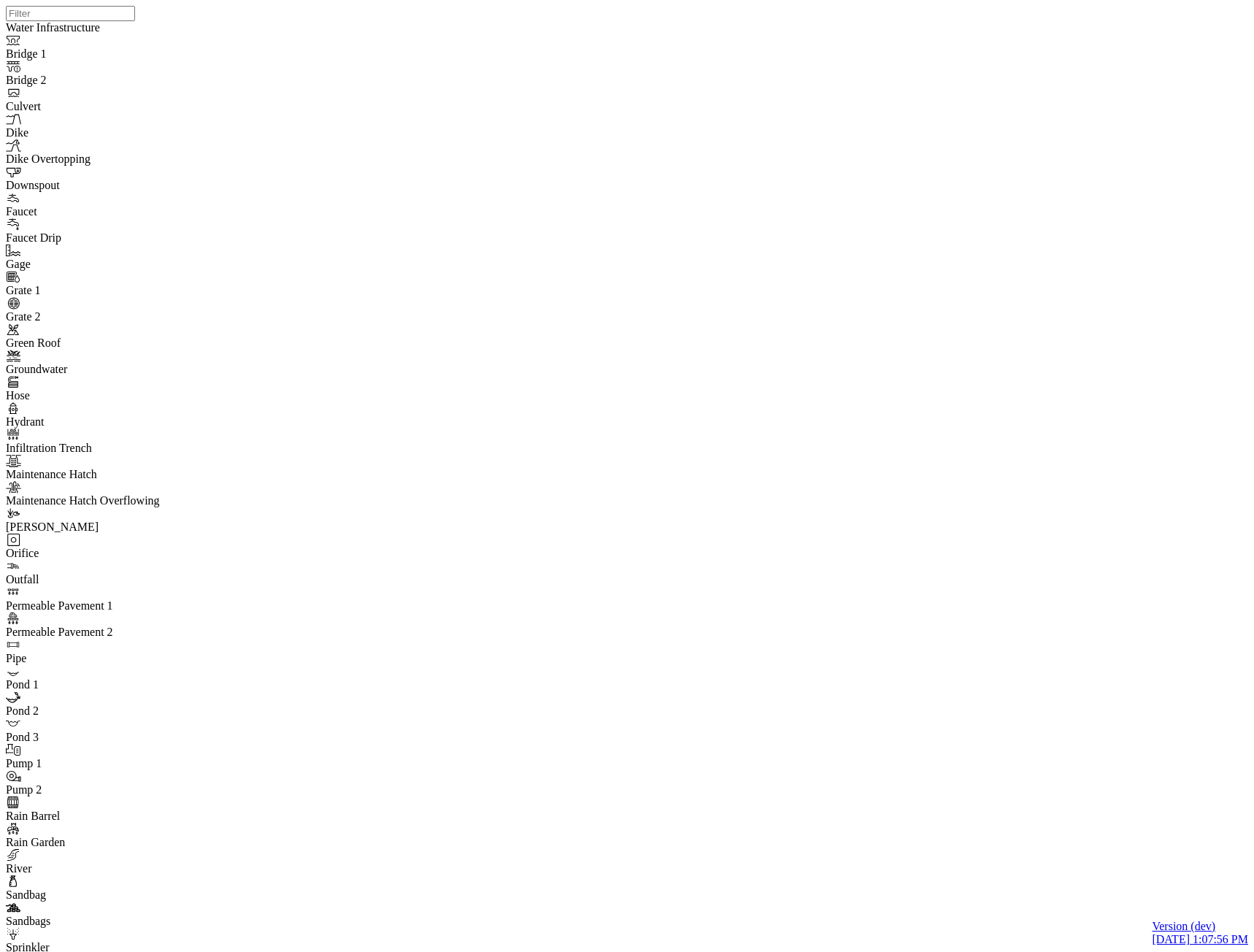
click at [745, 467] on div "JC JC JC" at bounding box center [633, 457] width 1254 height 914
click at [694, 377] on div "JC JC JC" at bounding box center [633, 457] width 1254 height 914
drag, startPoint x: 700, startPoint y: 516, endPoint x: 1111, endPoint y: 411, distance: 424.2
drag, startPoint x: 777, startPoint y: 556, endPoint x: 793, endPoint y: 570, distance: 21.3
click at [539, 504] on div "JC JC JC" at bounding box center [633, 457] width 1254 height 914
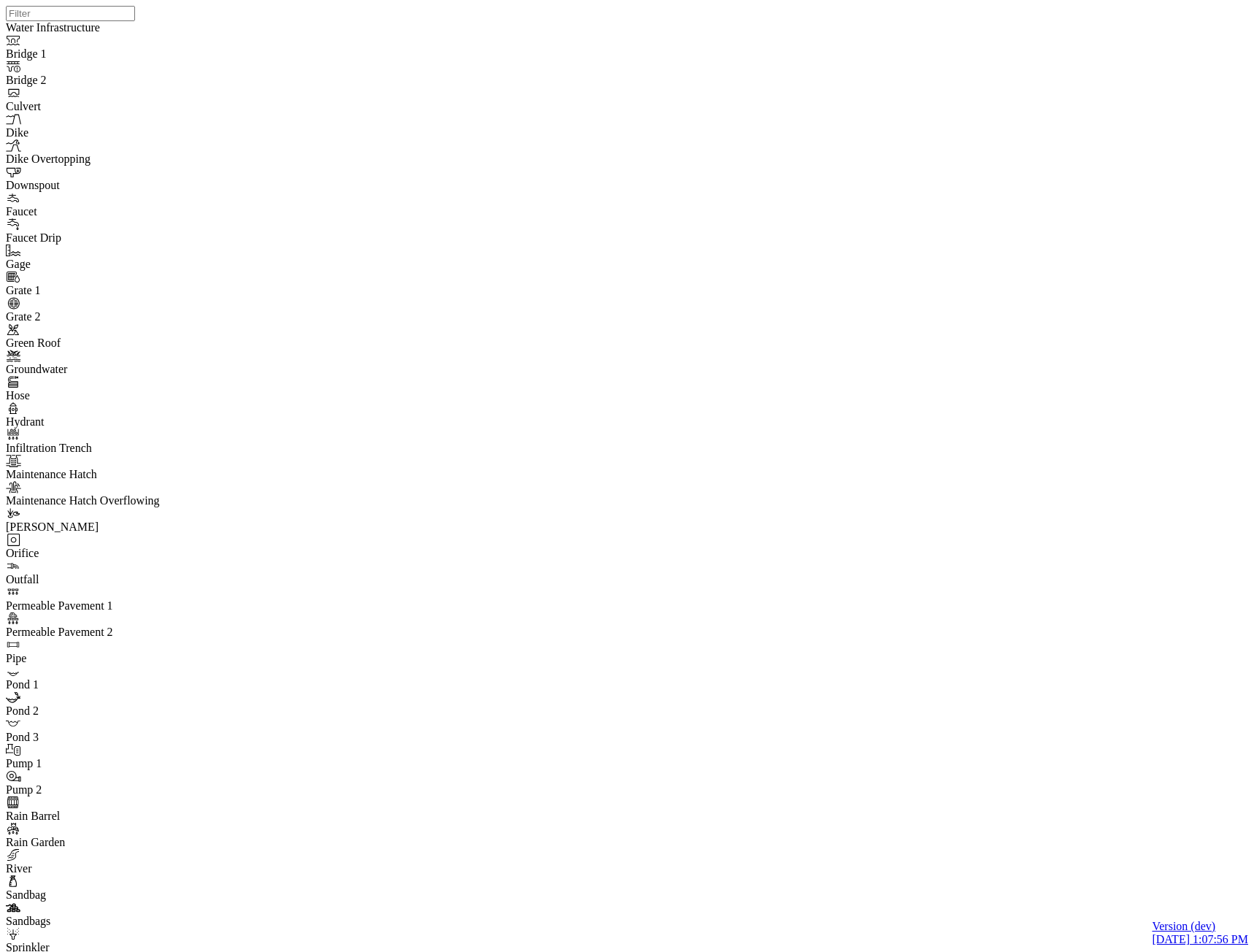
click at [873, 338] on div "JC JC JC" at bounding box center [633, 457] width 1254 height 914
click at [810, 360] on div "JC JC JC" at bounding box center [633, 457] width 1254 height 914
click at [1043, 355] on div "JC JC JC" at bounding box center [633, 457] width 1254 height 914
click at [1079, 359] on div "JC JC JC" at bounding box center [633, 457] width 1254 height 914
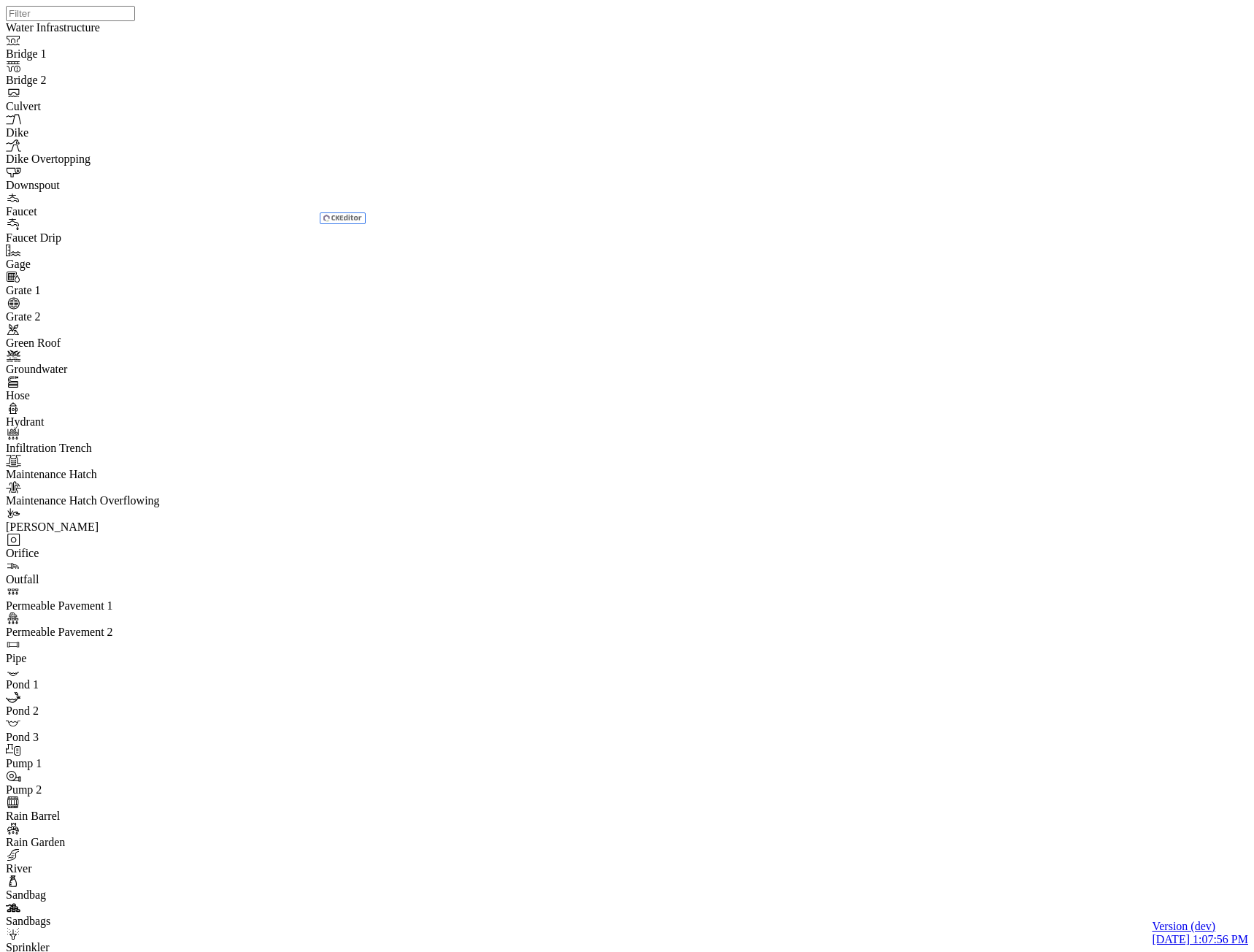
click at [1045, 358] on div "JC JC JC" at bounding box center [633, 457] width 1254 height 914
click at [947, 203] on div "JC JC JC" at bounding box center [633, 457] width 1254 height 914
click at [815, 409] on div "JC JC JC" at bounding box center [633, 457] width 1254 height 914
click at [850, 416] on div "JC JC JC" at bounding box center [633, 457] width 1254 height 914
click at [848, 418] on div "JC JC JC" at bounding box center [633, 457] width 1254 height 914
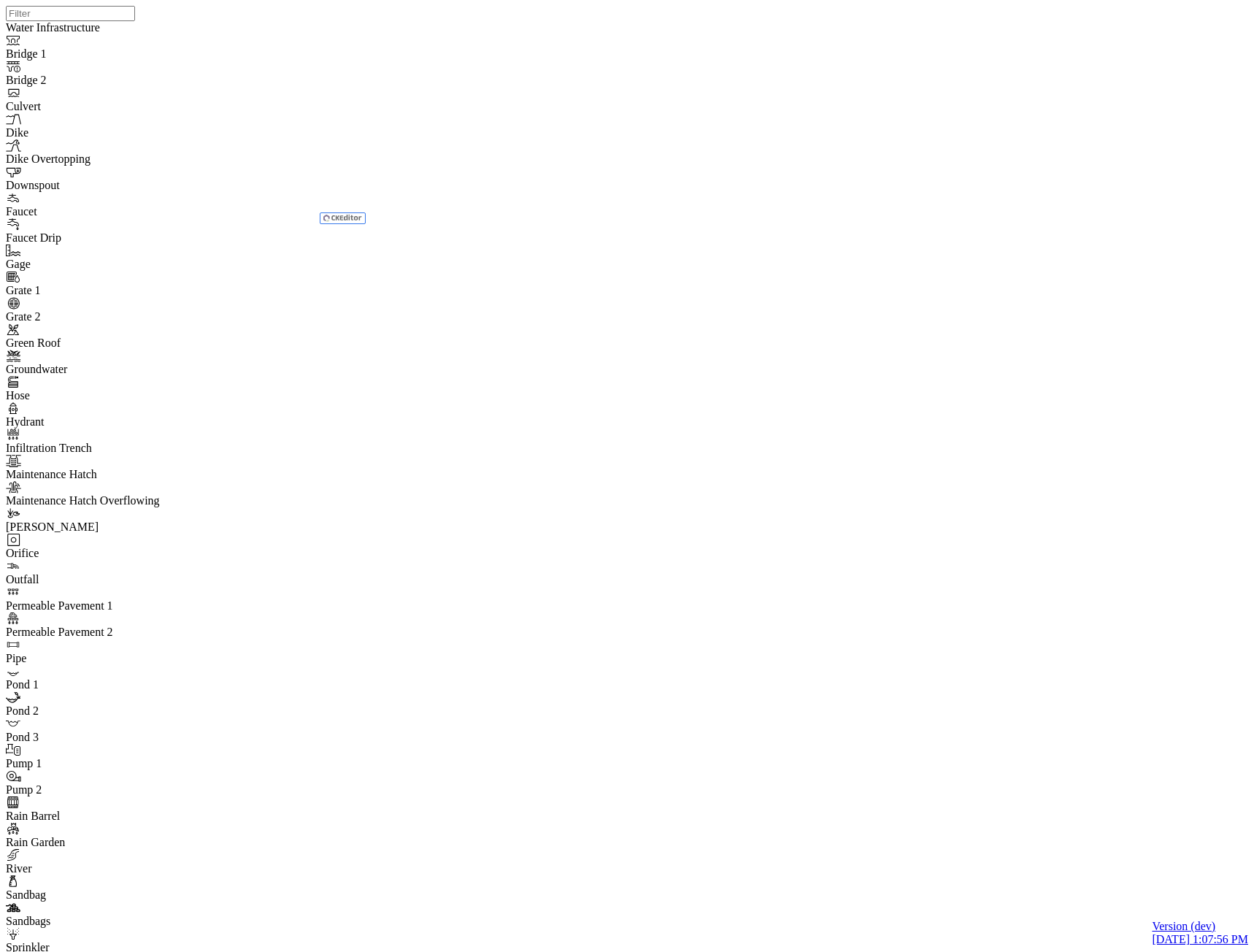
click at [848, 416] on div "JC JC JC" at bounding box center [633, 457] width 1254 height 914
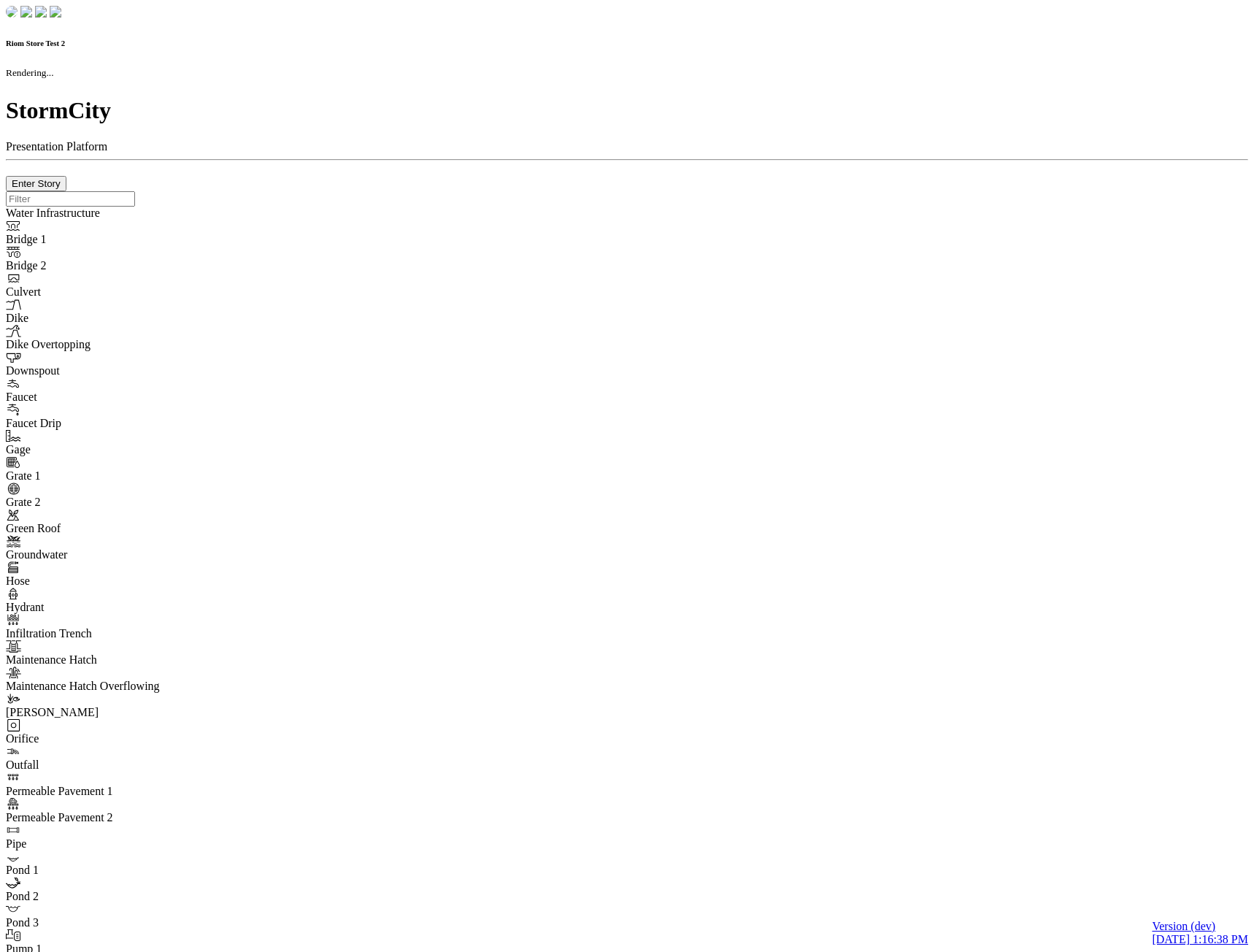
checkbox input "true"
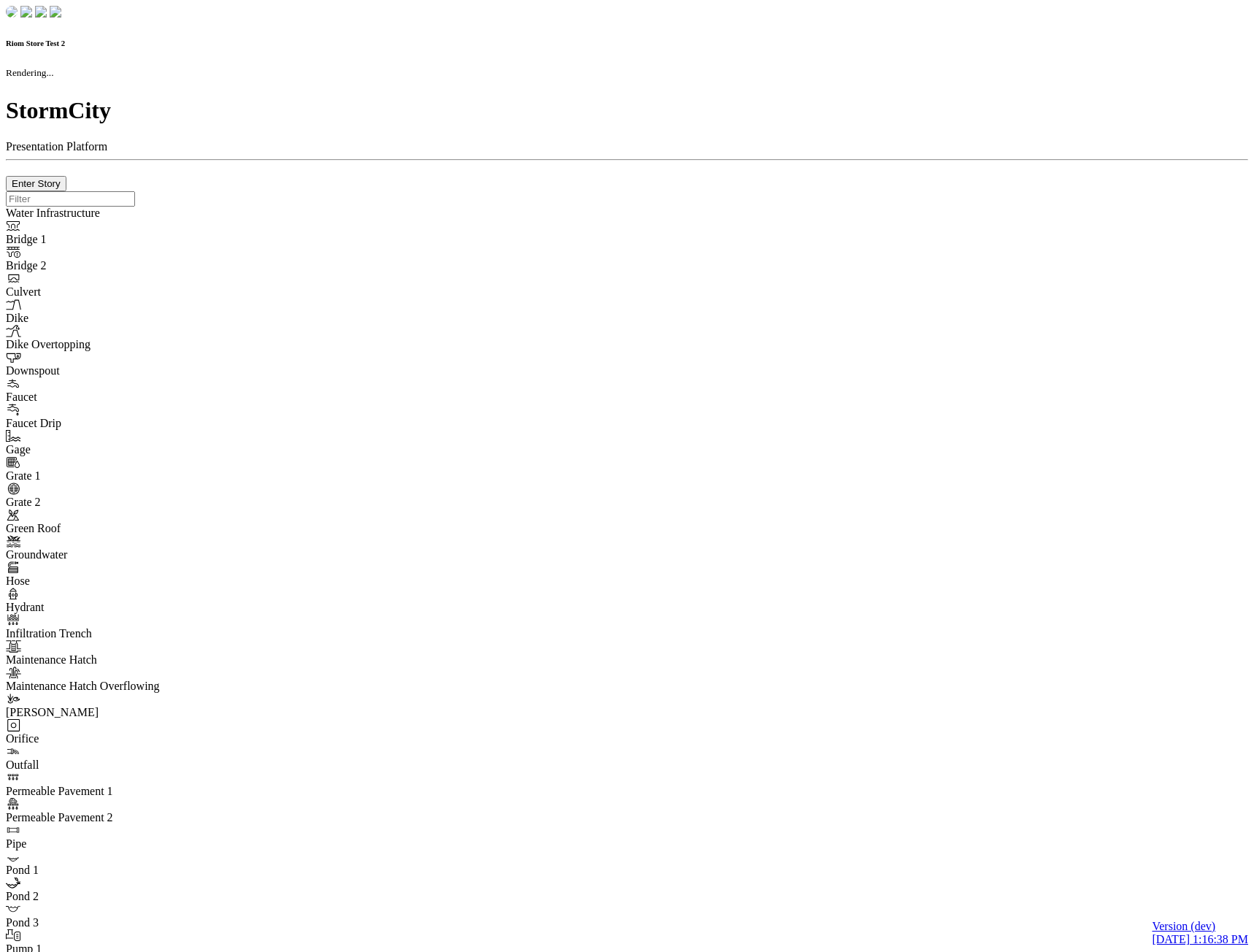
type input "0m"
type textarea "Depth = 0"
checkbox input "true"
select select "CIRCLE"
type input "7"
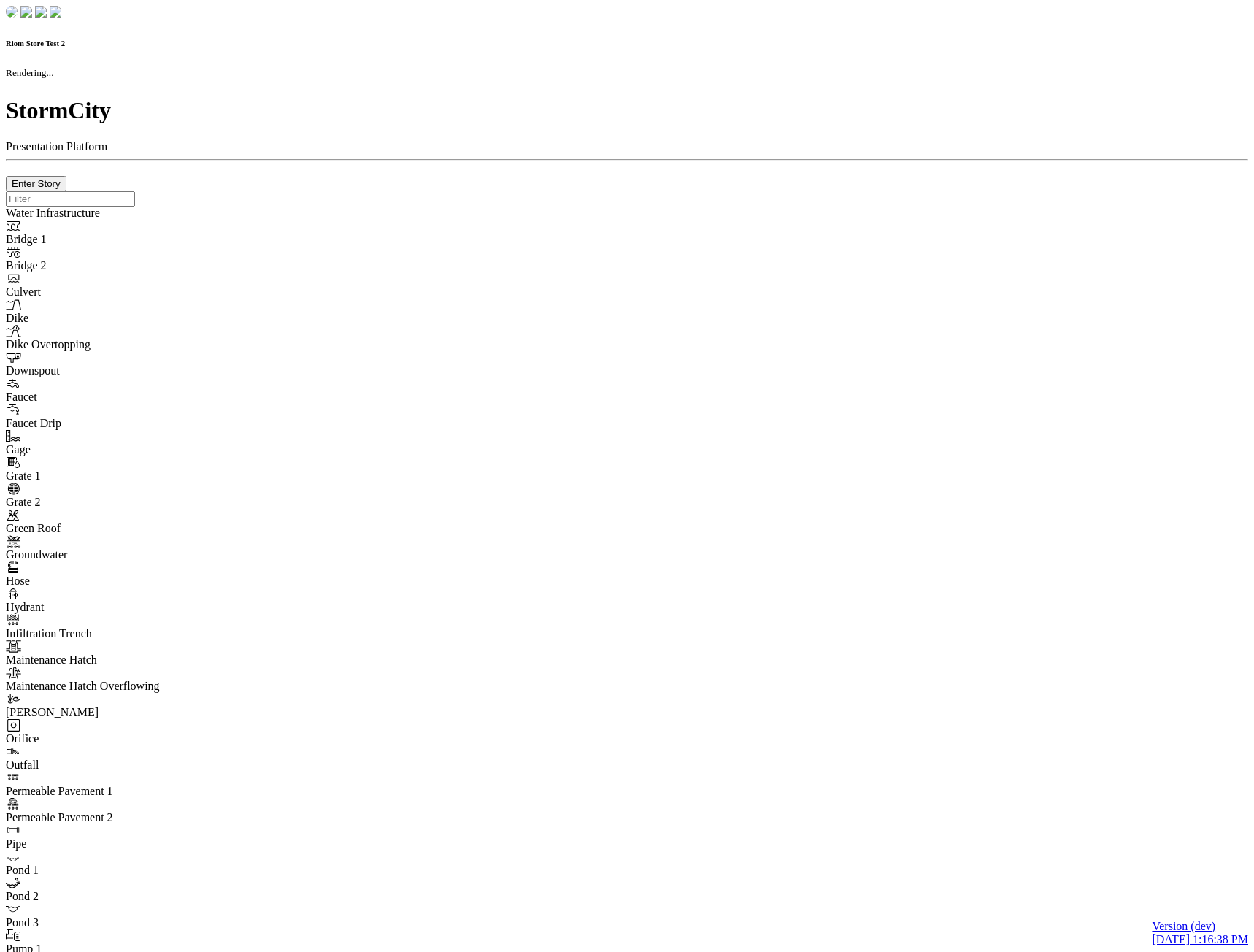
checkbox input "true"
type input "0"
type textarea "<i class="far fa-building"></i>"
type input "7"
select select "None"
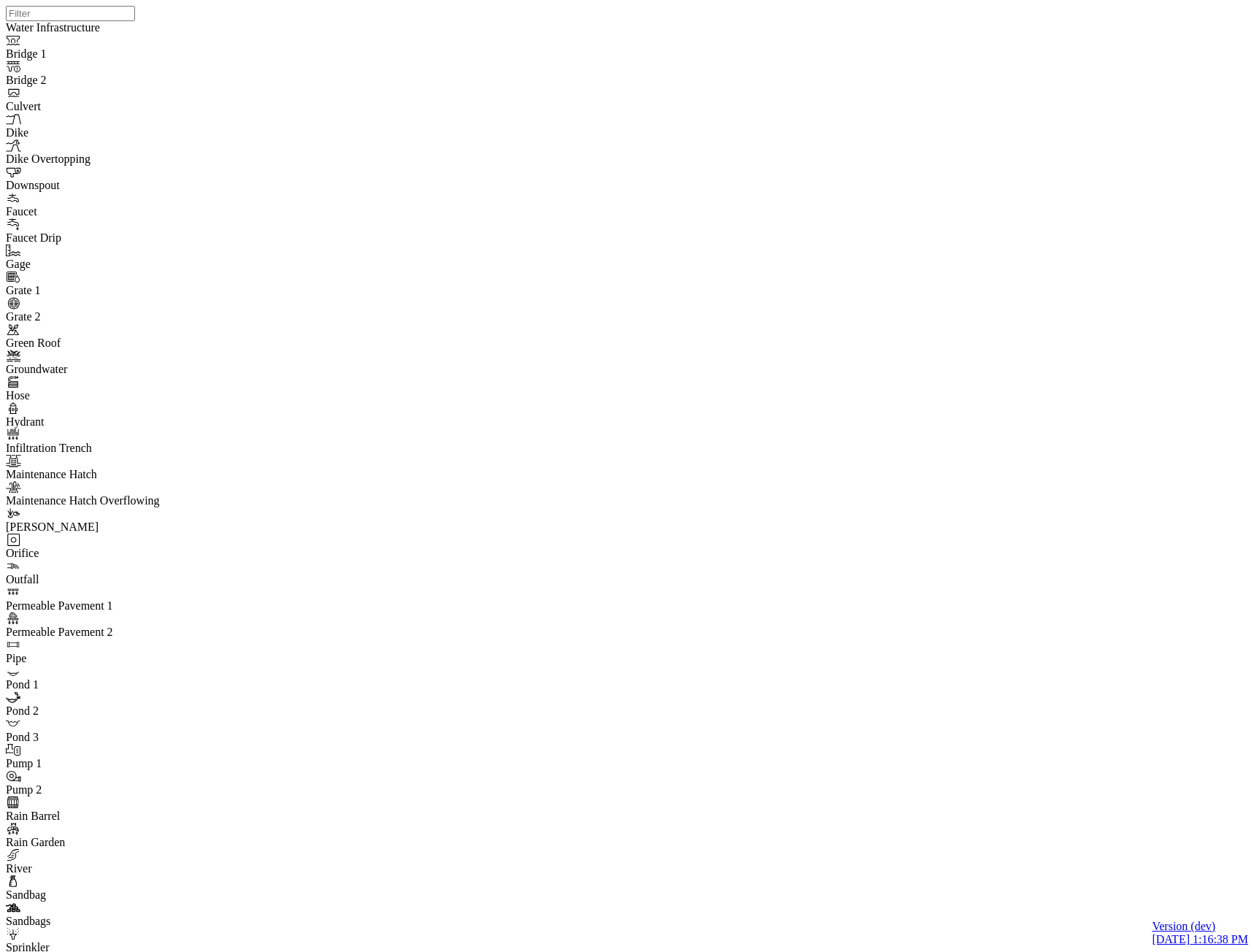
click at [799, 416] on div "JC JC JC" at bounding box center [633, 457] width 1254 height 914
click at [1000, 417] on div "JC JC JC" at bounding box center [633, 457] width 1254 height 914
click at [1045, 339] on div "JC JC JC" at bounding box center [633, 457] width 1254 height 914
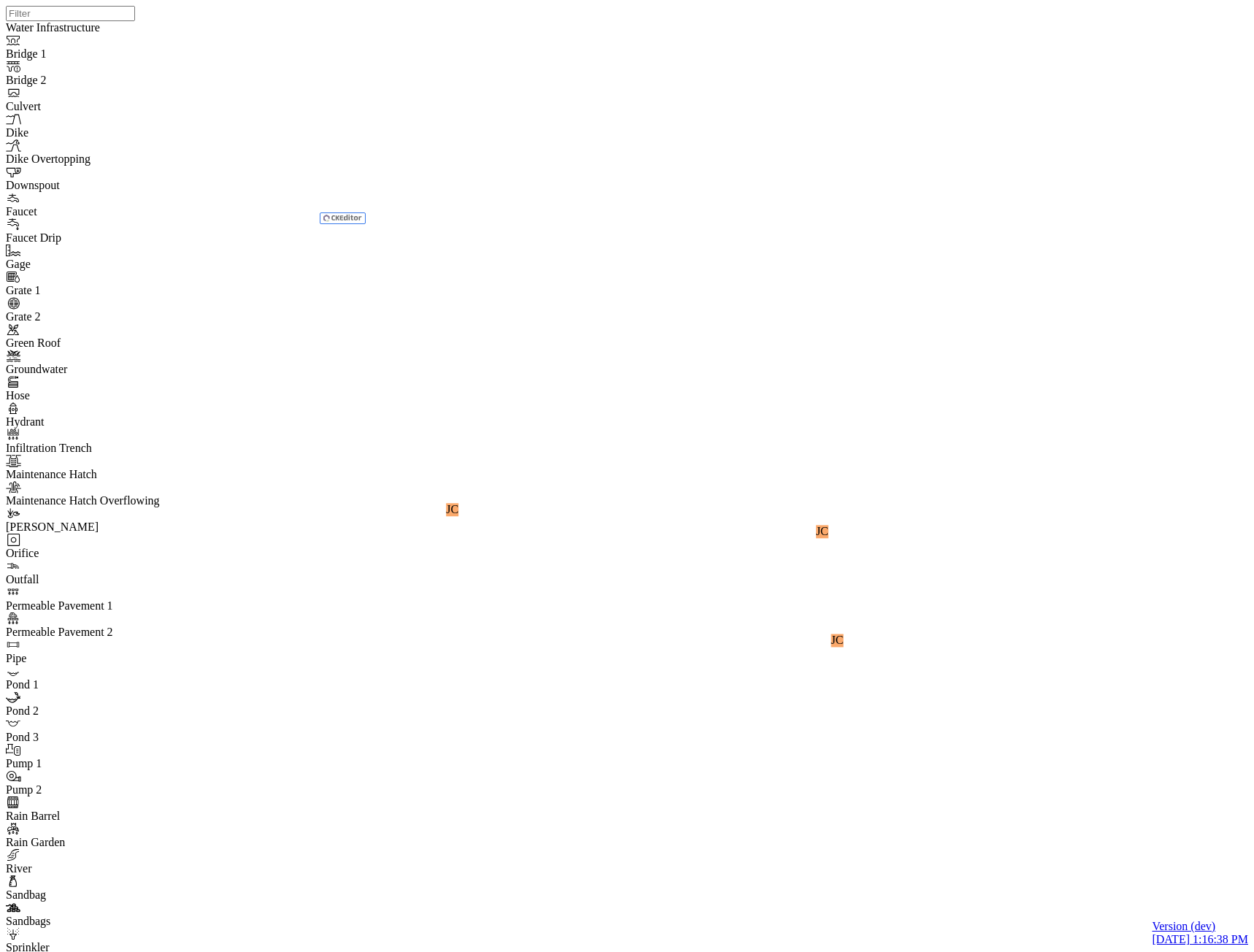
click at [918, 534] on div "JC JC JC" at bounding box center [633, 457] width 1254 height 914
